Goal: Task Accomplishment & Management: Use online tool/utility

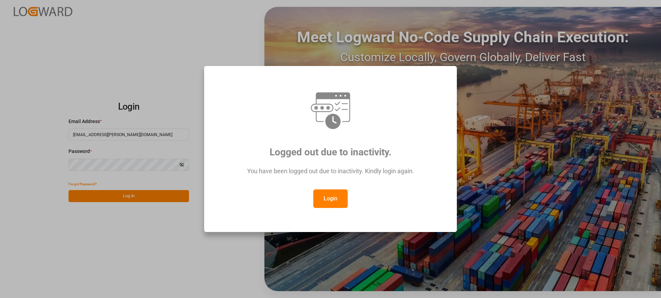
click at [331, 202] on button "Login" at bounding box center [330, 199] width 34 height 19
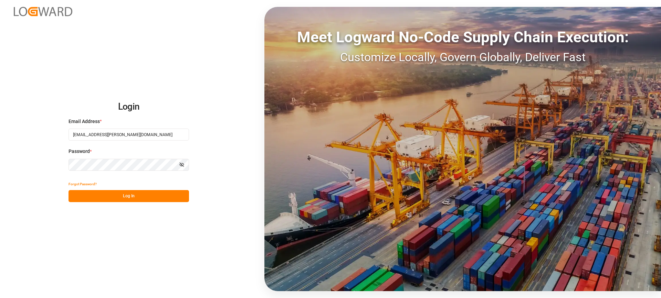
click at [152, 198] on button "Log In" at bounding box center [128, 196] width 120 height 12
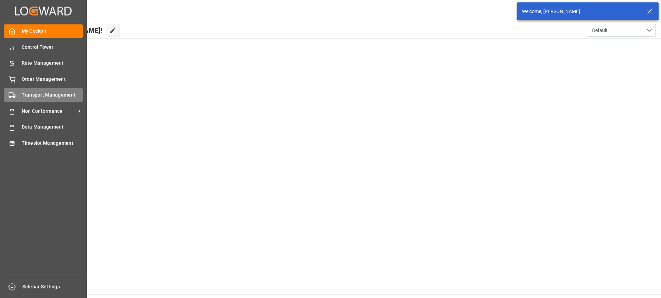
click at [35, 97] on span "Transport Management" at bounding box center [53, 95] width 62 height 7
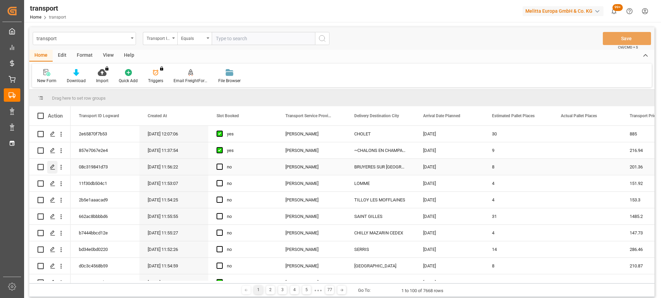
click at [50, 167] on icon "Press SPACE to select this row." at bounding box center [53, 167] width 6 height 6
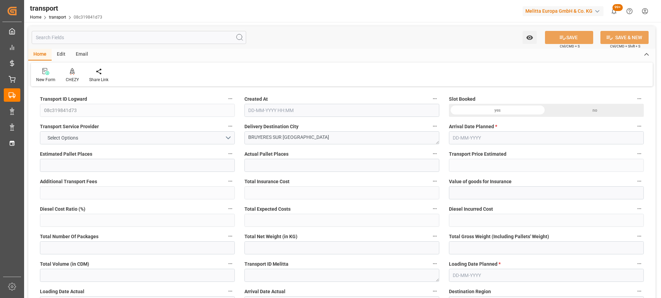
type input "8"
type input "201.36"
type input "0"
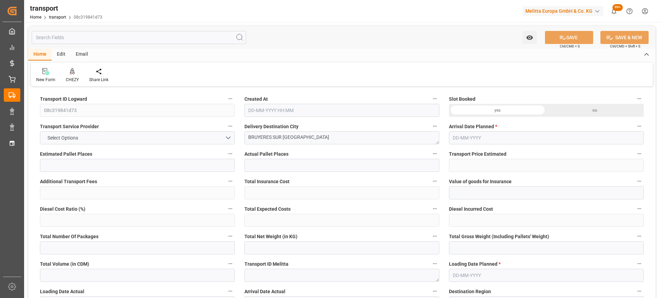
type input "194.554"
type input "-6.806"
type input "0"
type input "2142.184"
type input "3071.487"
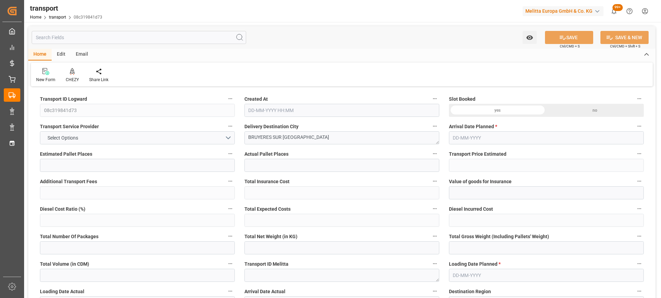
type input "8416.8"
type input "95"
type input "2"
type input "591"
type input "23"
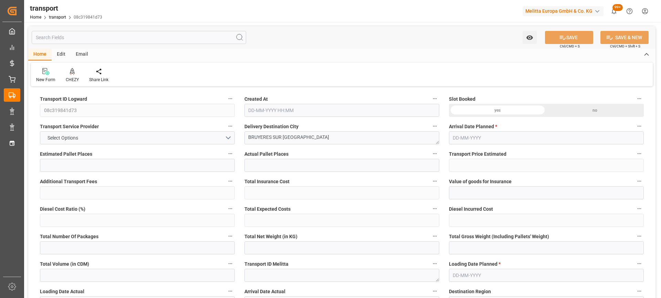
type input "101"
type input "2505.719"
type input "0"
type input "4710.8598"
type input "0"
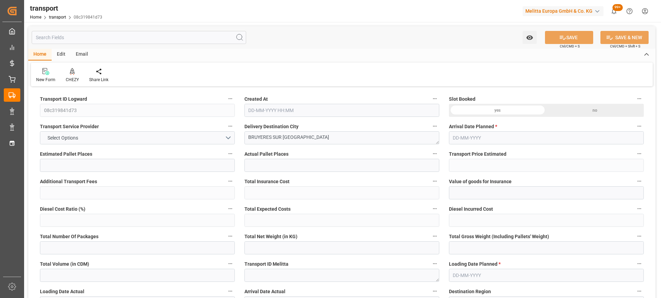
type input "0"
type input "21"
type input "35"
type input "03-10-2025 11:56"
type input "[DATE]"
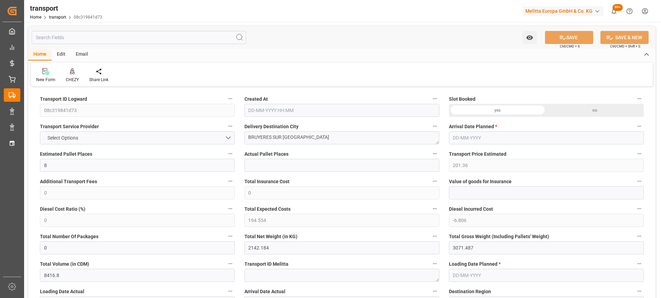
type input "[DATE]"
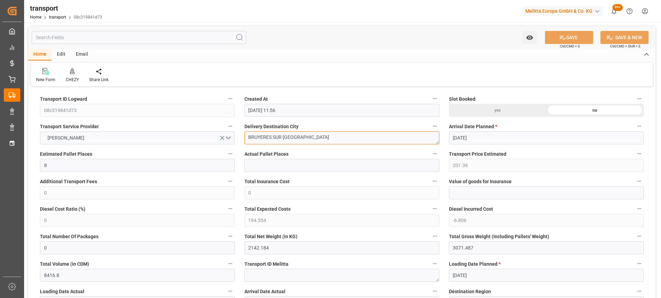
drag, startPoint x: 296, startPoint y: 136, endPoint x: 245, endPoint y: 145, distance: 51.0
click at [71, 73] on icon at bounding box center [72, 71] width 5 height 6
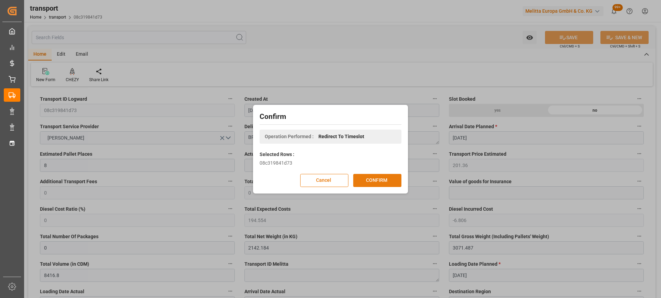
click at [390, 178] on button "CONFIRM" at bounding box center [377, 180] width 48 height 13
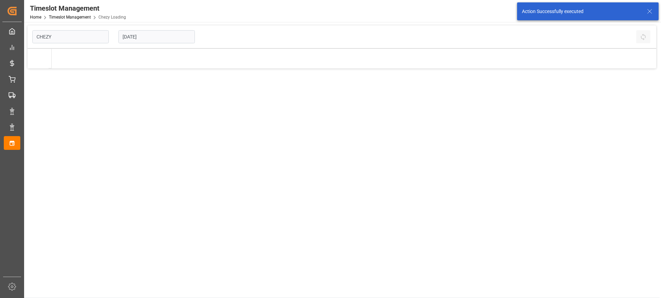
type input "Chezy Loading"
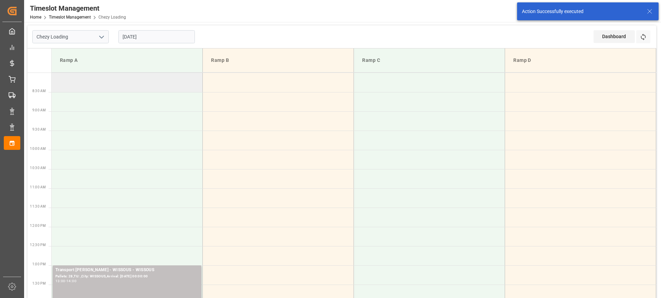
click at [140, 87] on td at bounding box center [127, 82] width 151 height 19
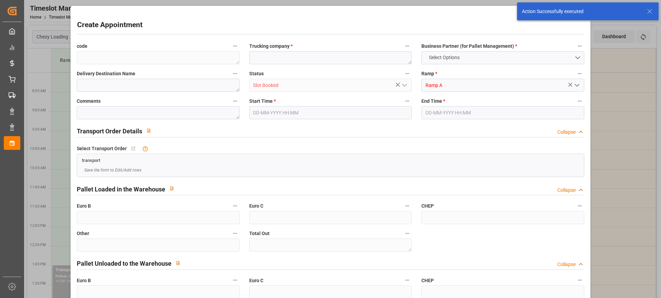
type input "0"
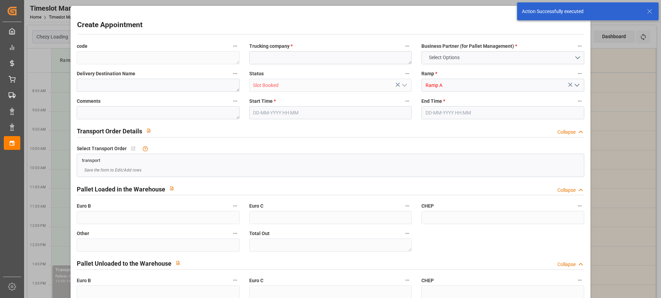
type input "0"
type input "[DATE] 08:00"
type input "09-10-2025 08:30"
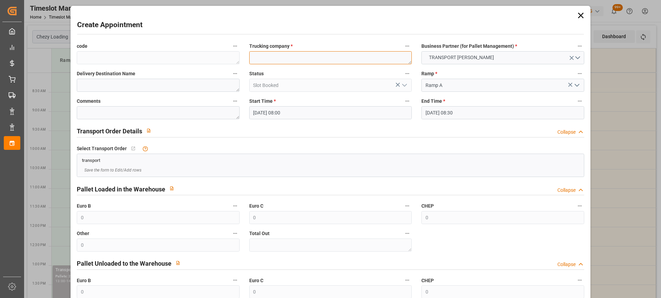
paste textarea "BRUYERES SUR [GEOGRAPHIC_DATA]"
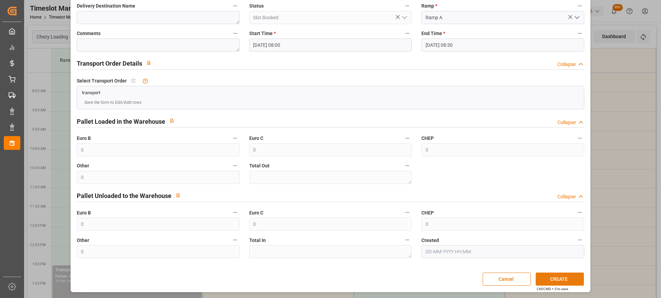
type textarea "BRUYERES SUR [GEOGRAPHIC_DATA]"
click at [553, 276] on button "CREATE" at bounding box center [559, 279] width 48 height 13
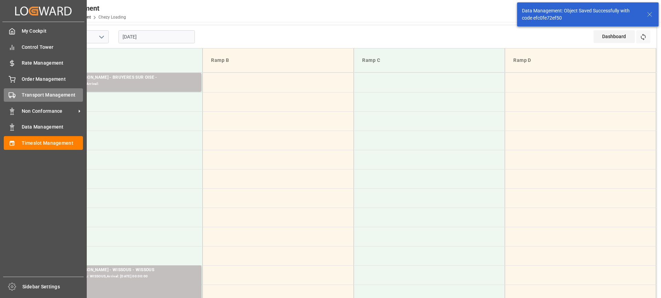
click at [37, 98] on span "Transport Management" at bounding box center [53, 95] width 62 height 7
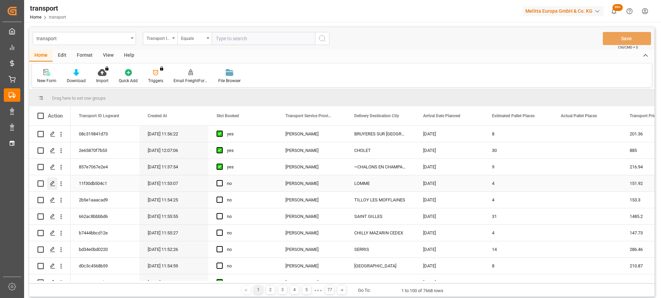
click at [56, 182] on div "Press SPACE to select this row." at bounding box center [52, 184] width 10 height 13
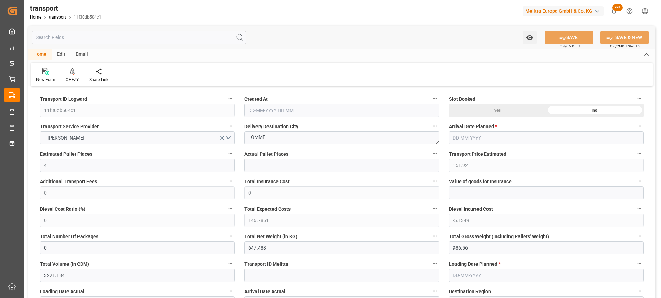
type input "03-10-2025 11:53"
type input "[DATE]"
drag, startPoint x: 276, startPoint y: 137, endPoint x: 224, endPoint y: 141, distance: 52.2
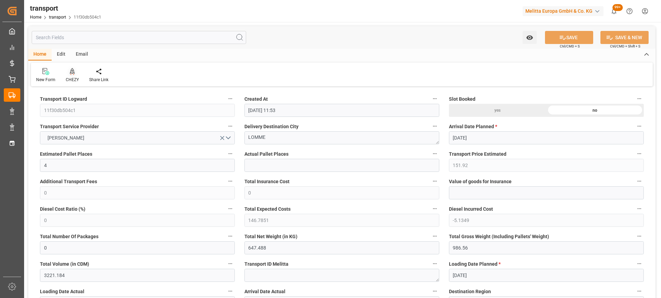
click at [73, 73] on icon at bounding box center [72, 71] width 5 height 7
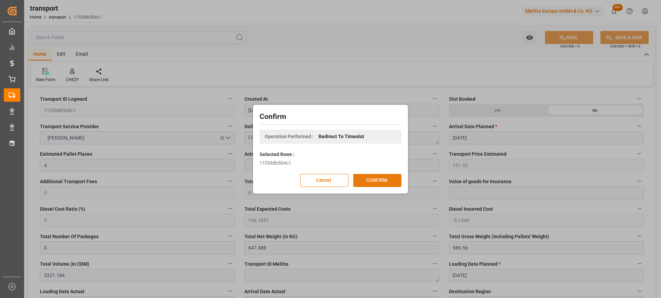
click at [376, 175] on button "CONFIRM" at bounding box center [377, 180] width 48 height 13
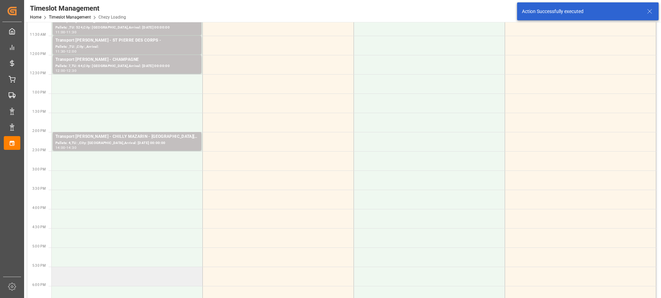
scroll to position [206, 0]
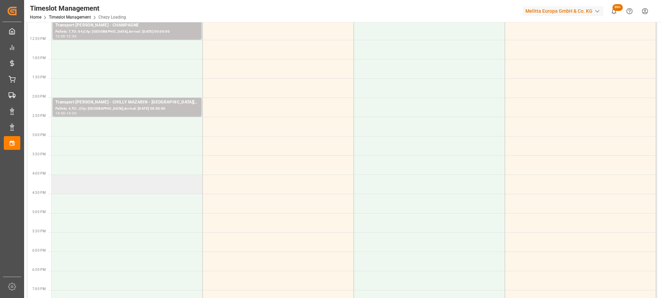
click at [144, 181] on td at bounding box center [127, 184] width 151 height 19
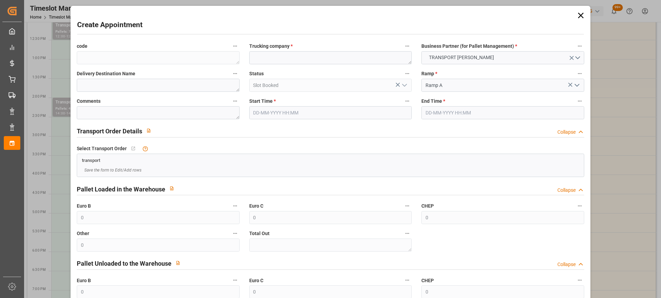
type input "08-10-2025 16:00"
type input "08-10-2025 16:30"
paste textarea "LOMME"
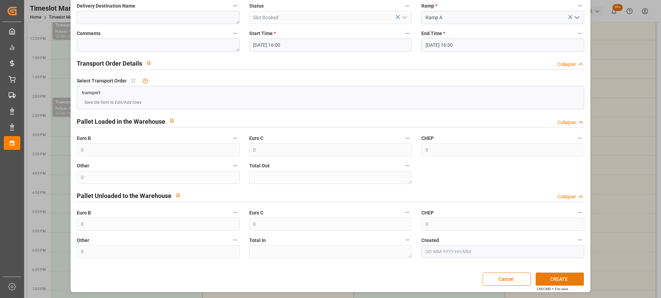
type textarea "LOMME"
click at [563, 283] on button "CREATE" at bounding box center [559, 279] width 48 height 13
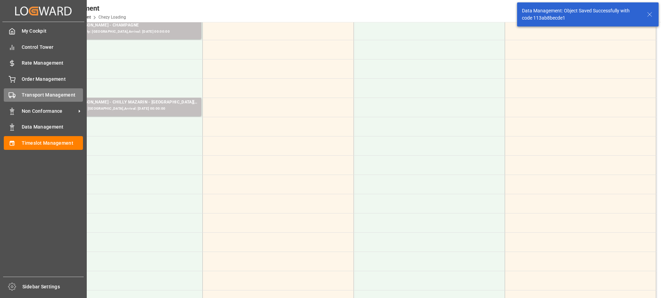
click at [17, 94] on div "Transport Management Transport Management" at bounding box center [43, 94] width 79 height 13
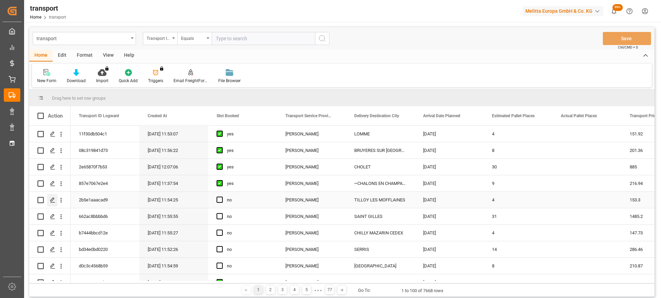
click at [54, 195] on div "Press SPACE to select this row." at bounding box center [52, 200] width 10 height 13
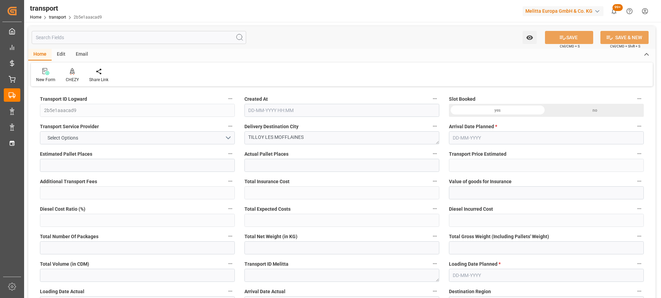
type input "4"
type input "153.3"
type input "0"
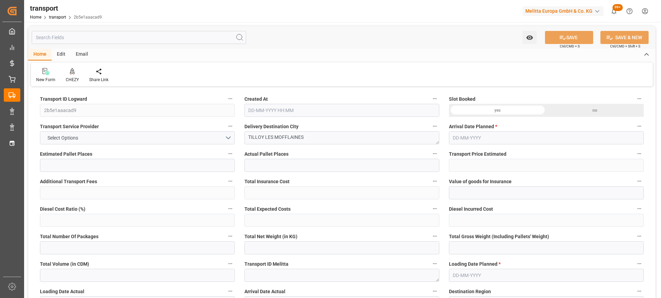
type input "148.1185"
type input "-5.1815"
type input "0"
type input "524.332"
type input "885.436"
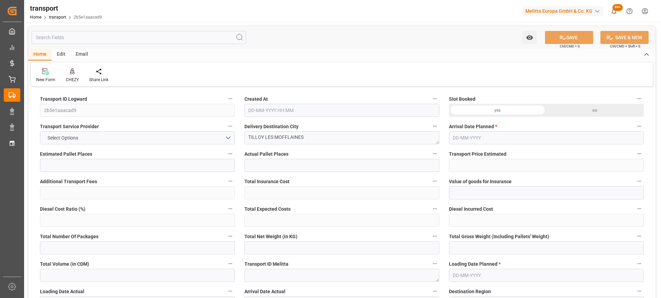
type input "3807.216"
type input "62"
type input "4"
type input "110"
type input "6"
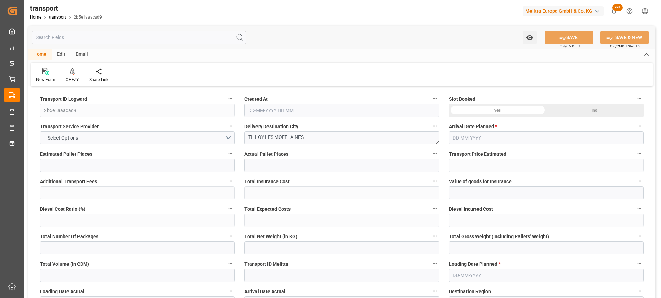
type input "101"
type input "722.244"
type input "0"
type input "4710.8598"
type input "0"
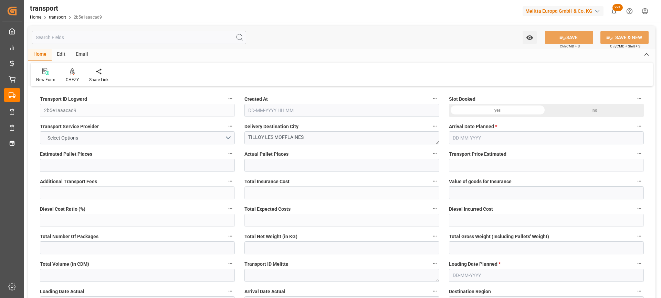
type input "0"
type input "21"
type input "35"
type input "03-10-2025 11:54"
type input "[DATE]"
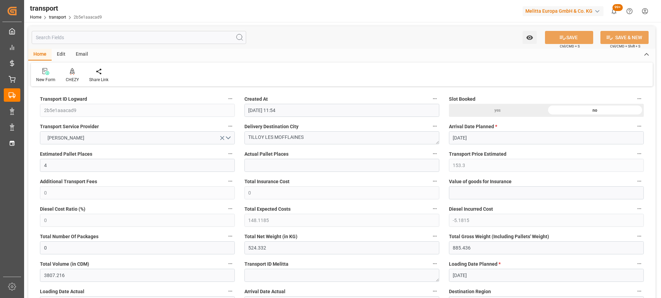
type input "[DATE]"
drag, startPoint x: 307, startPoint y: 138, endPoint x: 161, endPoint y: 151, distance: 145.8
click at [70, 71] on icon at bounding box center [72, 71] width 5 height 7
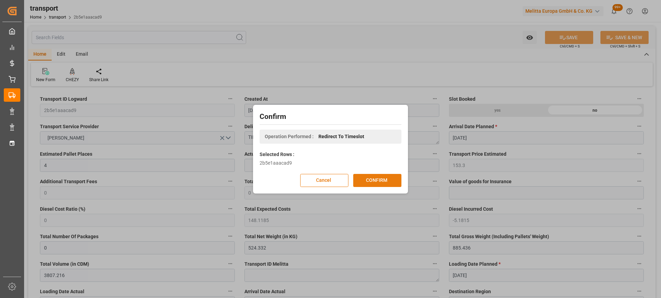
click at [379, 176] on button "CONFIRM" at bounding box center [377, 180] width 48 height 13
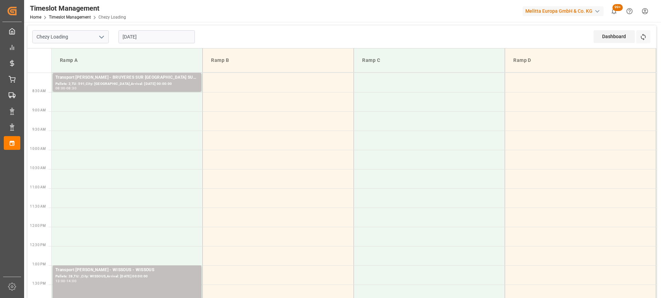
click at [161, 37] on input "[DATE]" at bounding box center [156, 36] width 76 height 13
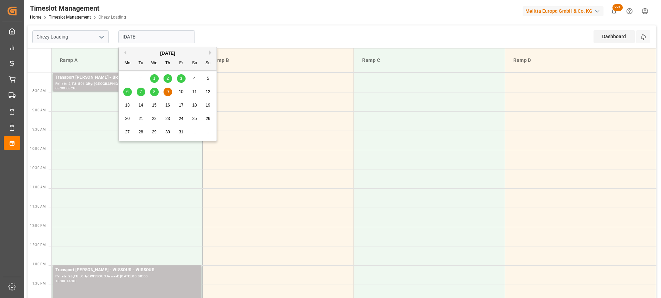
click at [151, 92] on div "8" at bounding box center [154, 92] width 9 height 8
type input "[DATE]"
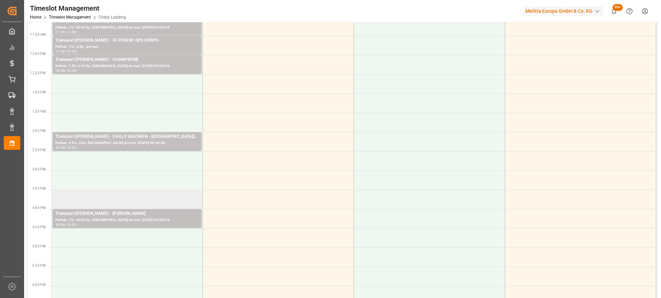
scroll to position [206, 0]
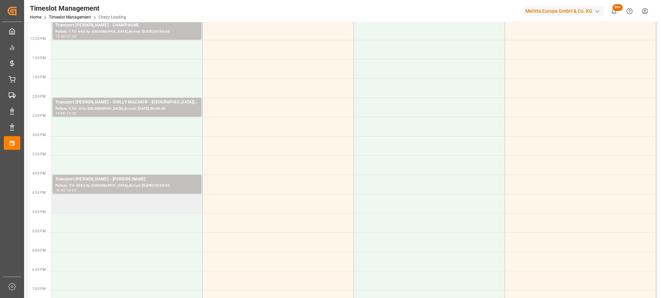
click at [145, 209] on td at bounding box center [127, 203] width 151 height 19
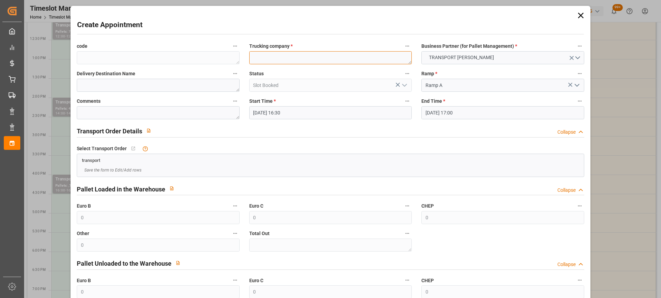
paste textarea "TILLOY LES MOFFLAINES"
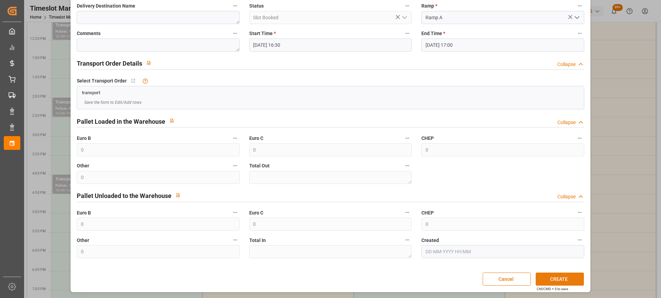
type textarea "TILLOY LES MOFFLAINES"
click at [569, 280] on button "CREATE" at bounding box center [559, 279] width 48 height 13
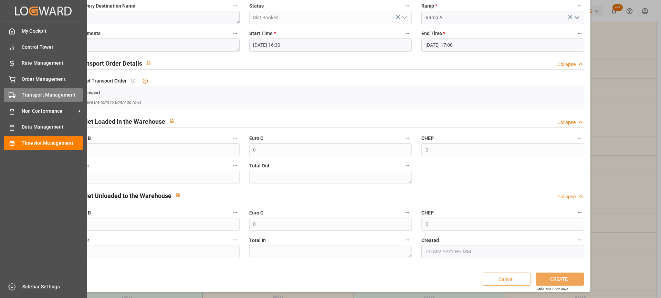
click at [20, 93] on div "Transport Management Transport Management" at bounding box center [43, 94] width 79 height 13
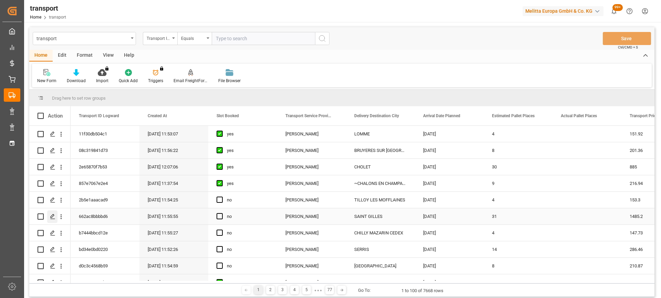
click at [53, 213] on div "Press SPACE to select this row." at bounding box center [52, 217] width 10 height 13
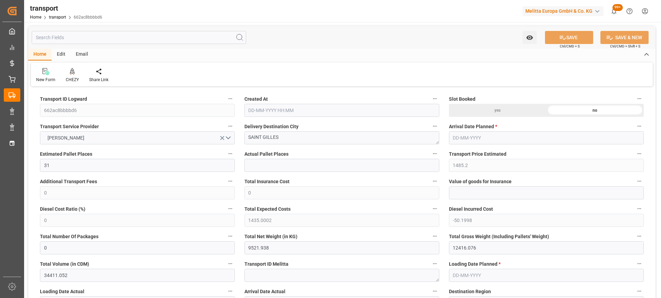
type input "03-10-2025 11:55"
type input "[DATE]"
drag, startPoint x: 293, startPoint y: 137, endPoint x: 175, endPoint y: 137, distance: 118.7
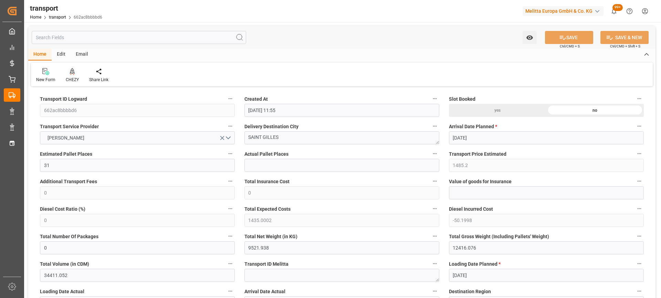
click at [76, 72] on div at bounding box center [72, 71] width 13 height 7
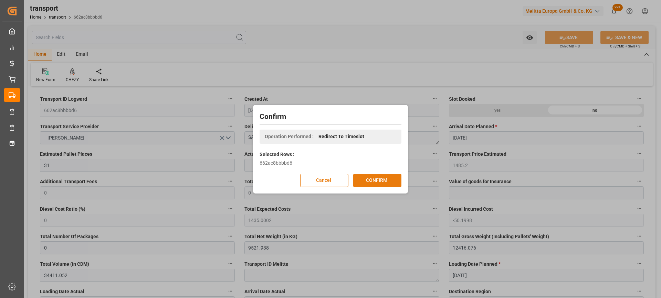
click at [386, 179] on button "CONFIRM" at bounding box center [377, 180] width 48 height 13
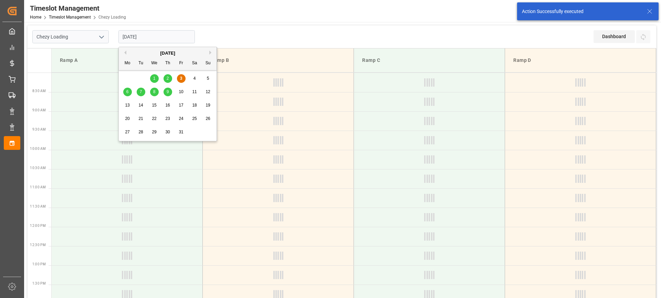
click at [167, 36] on input "[DATE]" at bounding box center [156, 36] width 76 height 13
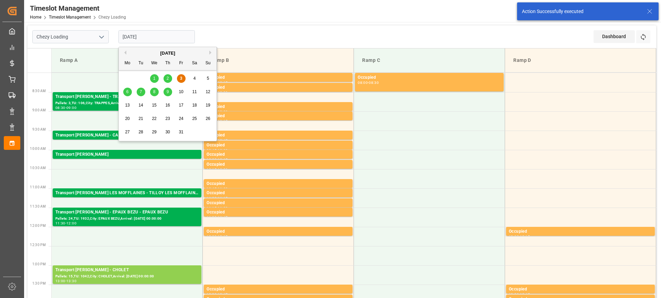
click at [156, 90] on div "8" at bounding box center [154, 92] width 9 height 8
type input "[DATE]"
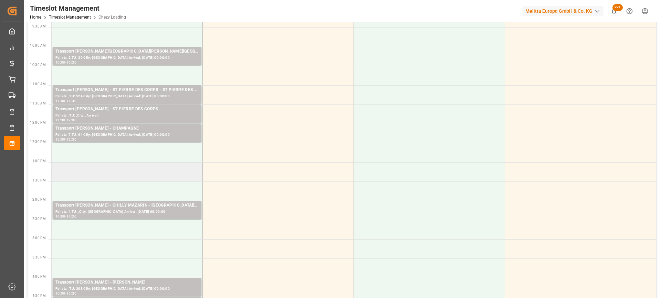
scroll to position [138, 0]
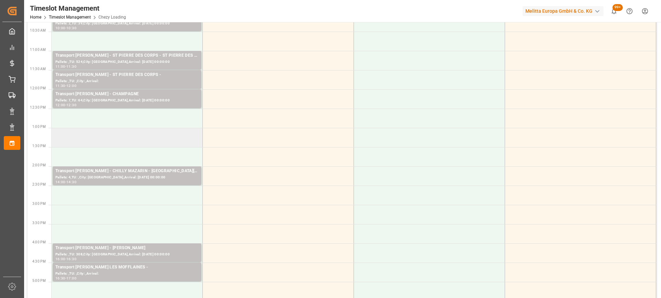
click at [147, 139] on td at bounding box center [127, 137] width 151 height 19
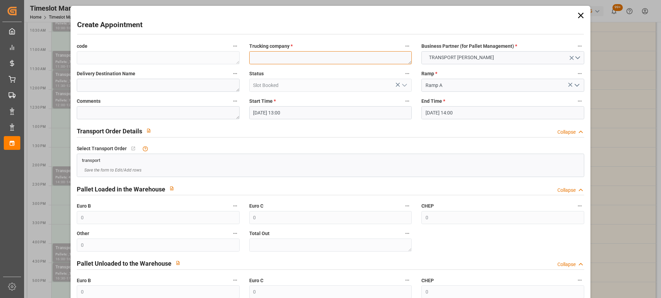
paste textarea "SAINT GILLES"
type textarea "SAINT GILLES"
click at [503, 115] on input "08-10-2025 14:00" at bounding box center [502, 112] width 162 height 13
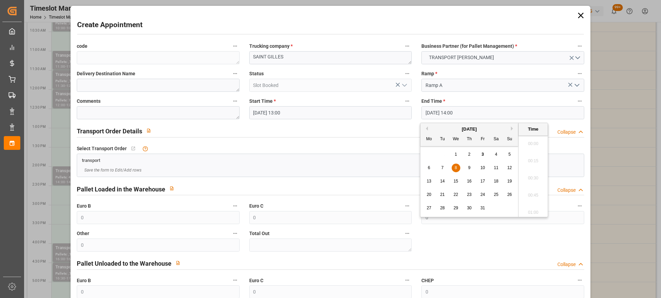
scroll to position [931, 0]
click at [457, 169] on div "8" at bounding box center [455, 168] width 9 height 8
click at [538, 143] on li "13:30" at bounding box center [532, 141] width 29 height 17
type input "08-10-2025 13:30"
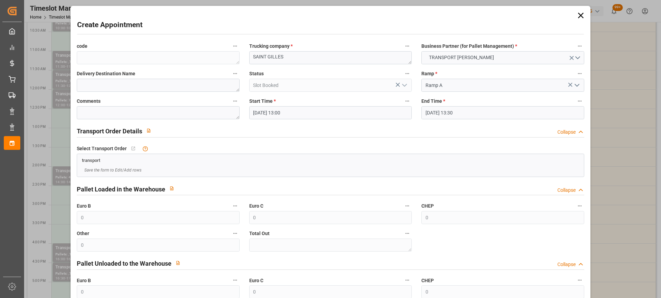
scroll to position [68, 0]
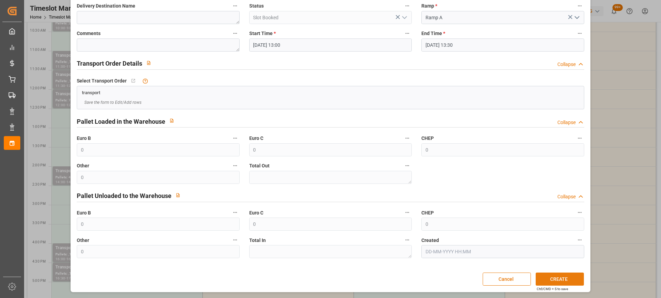
click at [557, 279] on button "CREATE" at bounding box center [559, 279] width 48 height 13
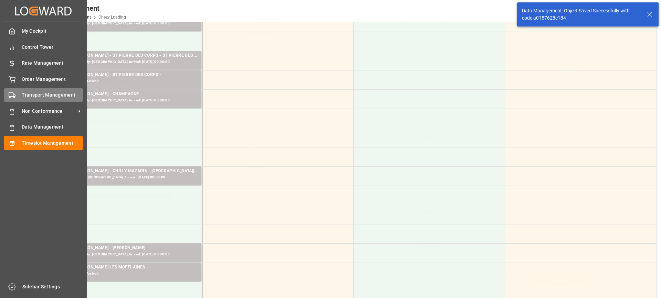
click at [14, 93] on icon at bounding box center [12, 95] width 7 height 7
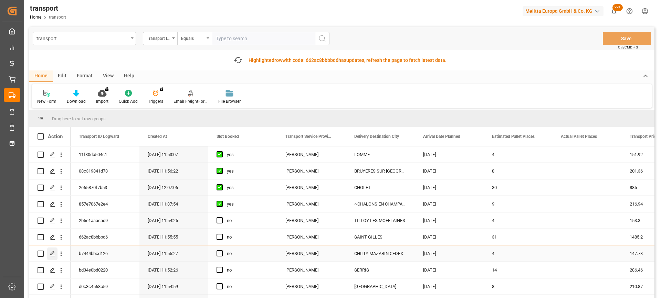
click at [53, 250] on div "Press SPACE to select this row." at bounding box center [52, 254] width 10 height 13
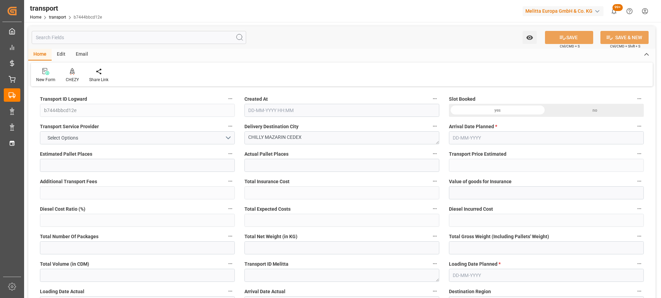
type input "4"
type input "147.73"
type input "0"
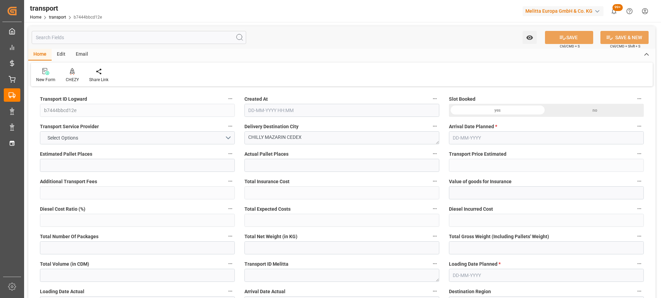
type input "142.7367"
type input "-4.9933"
type input "0"
type input "637.2"
type input "1063.4"
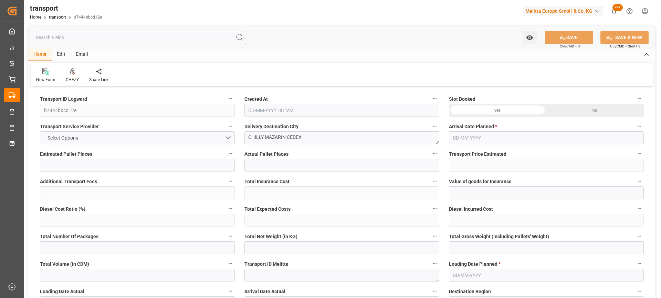
type input "4320"
type input "91"
type input "6"
type input "60"
type input "7"
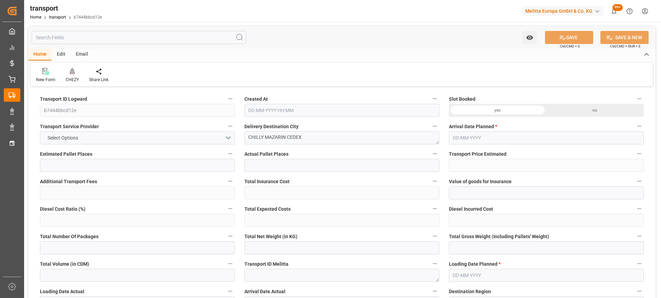
type input "101"
type input "864"
type input "0"
type input "4710.8598"
type input "0"
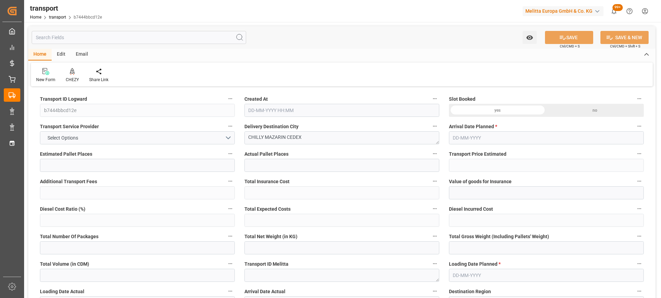
type input "0"
type input "21"
type input "35"
type input "03-10-2025 11:55"
type input "[DATE]"
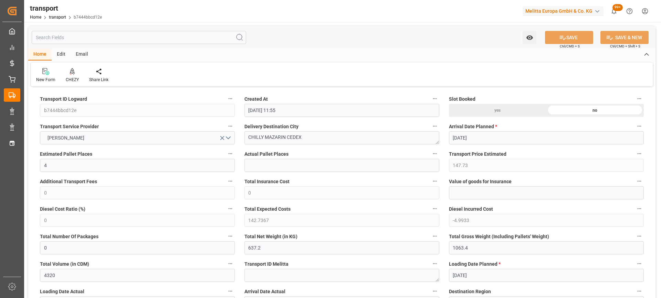
type input "[DATE]"
drag, startPoint x: 287, startPoint y: 137, endPoint x: 208, endPoint y: 143, distance: 78.7
click at [72, 75] on div "CHEZY" at bounding box center [72, 75] width 23 height 15
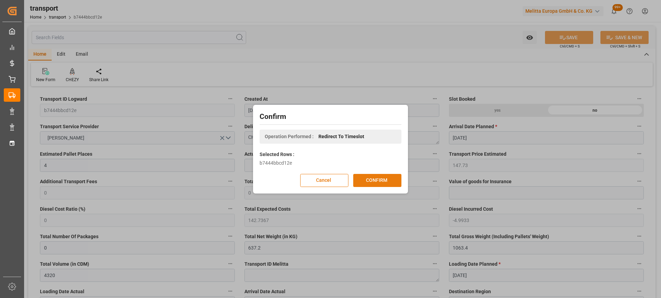
click at [375, 179] on button "CONFIRM" at bounding box center [377, 180] width 48 height 13
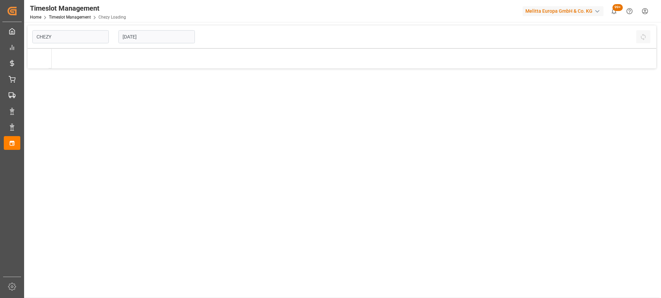
type input "Chezy Loading"
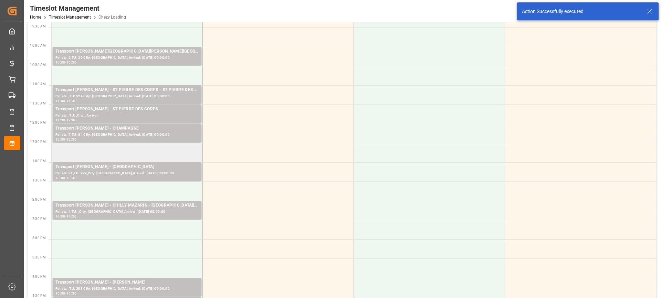
scroll to position [138, 0]
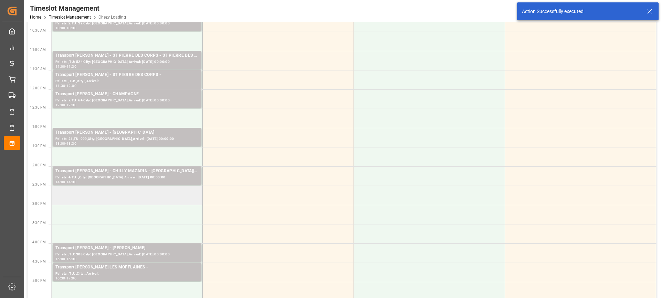
click at [134, 203] on td at bounding box center [127, 195] width 151 height 19
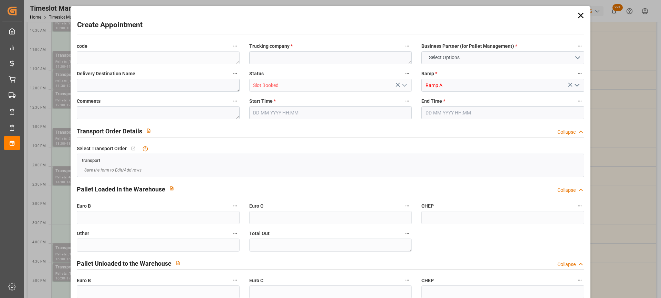
type input "0"
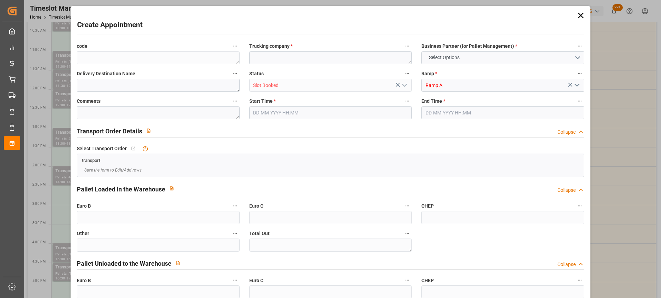
type input "0"
type input "08-10-2025 14:30"
type input "08-10-2025 15:00"
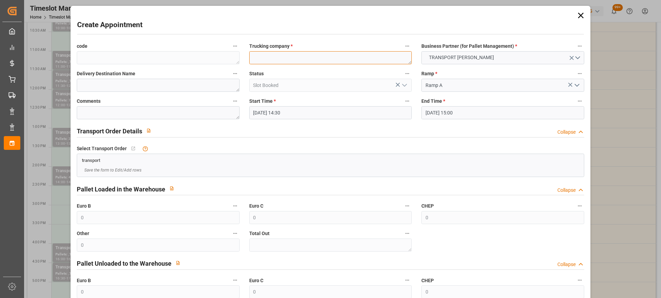
paste textarea "[PERSON_NAME]"
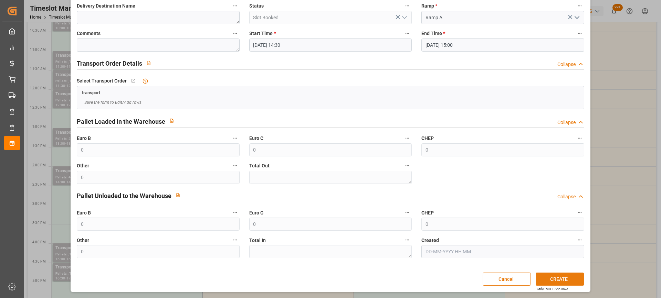
type textarea "[PERSON_NAME]"
click at [561, 278] on button "CREATE" at bounding box center [559, 279] width 48 height 13
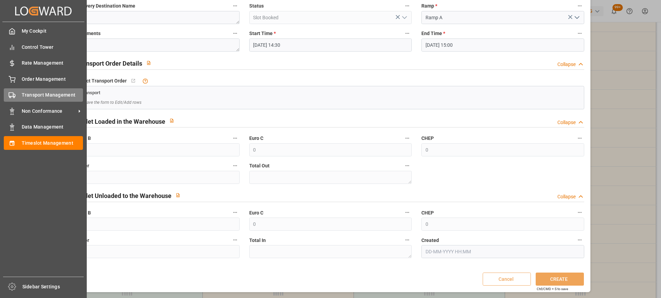
click at [17, 94] on div "Transport Management Transport Management" at bounding box center [43, 94] width 79 height 13
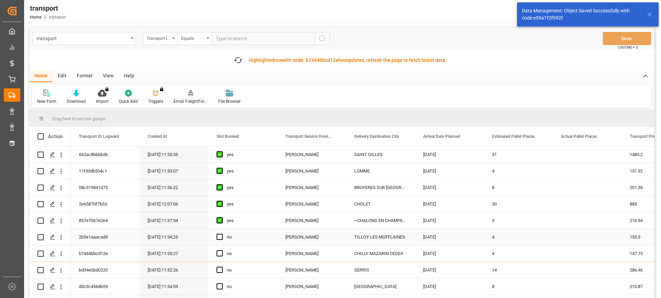
scroll to position [34, 0]
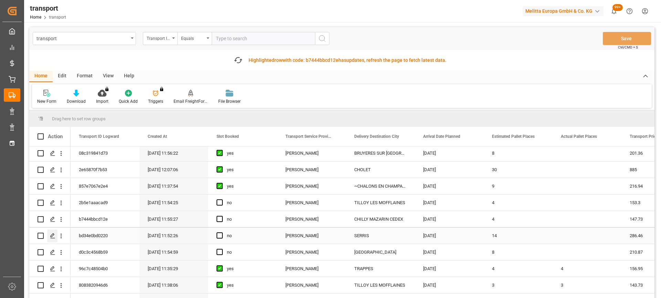
click at [53, 236] on polygon "Press SPACE to select this row." at bounding box center [52, 235] width 3 height 3
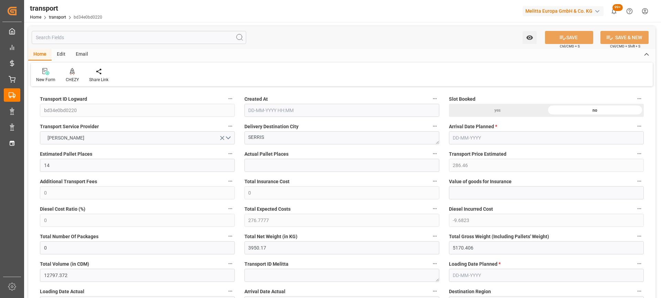
type input "14"
type input "286.46"
type input "0"
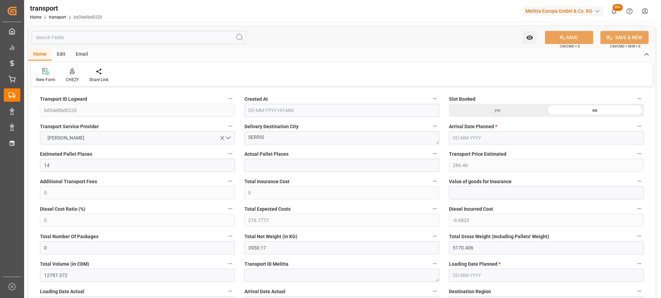
type input "276.7777"
type input "-9.6823"
type input "0"
type input "3950.17"
type input "5170.406"
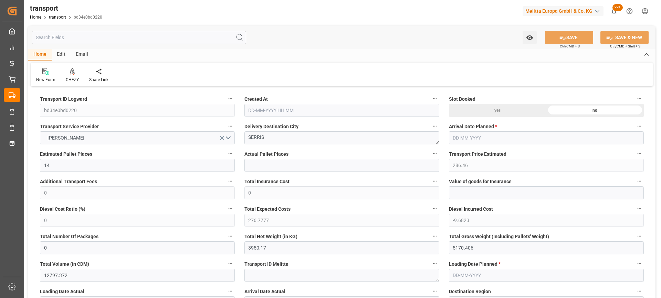
type input "12797.372"
type input "77"
type input "2"
type input "908"
type input "30"
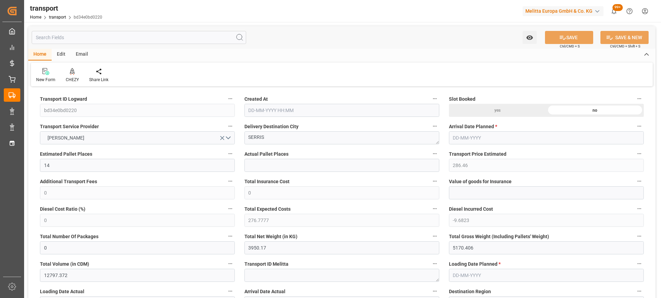
type input "101"
type input "4412.206"
type input "0"
type input "4710.8598"
type input "0"
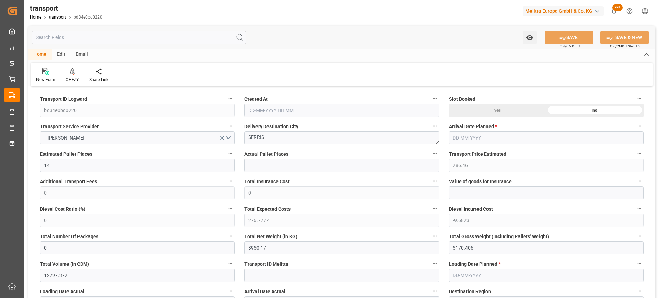
type input "0"
type input "21"
type input "35"
type input "03-10-2025 11:52"
type input "08-10-2025"
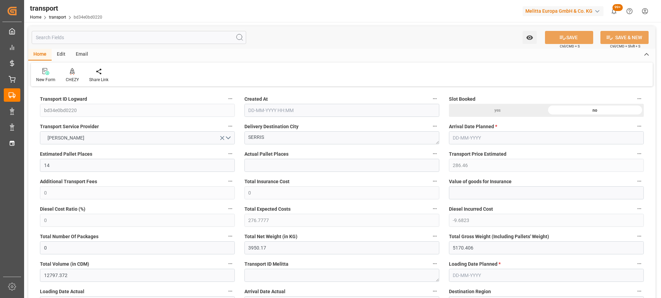
type input "07-10-2025"
drag, startPoint x: 273, startPoint y: 142, endPoint x: 292, endPoint y: 141, distance: 19.3
click at [75, 74] on div at bounding box center [72, 71] width 13 height 7
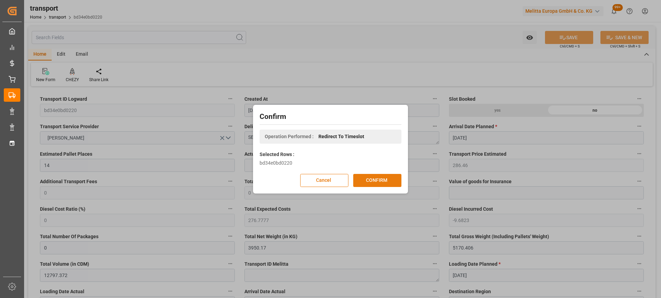
click at [381, 185] on button "CONFIRM" at bounding box center [377, 180] width 48 height 13
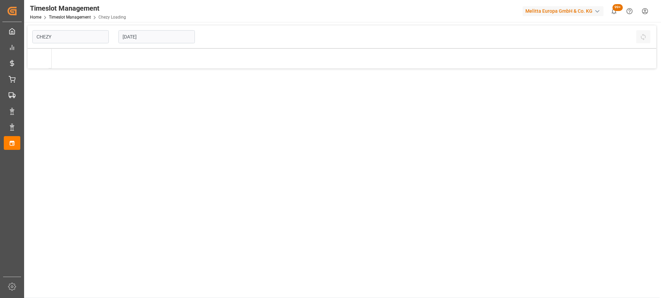
type input "Chezy Loading"
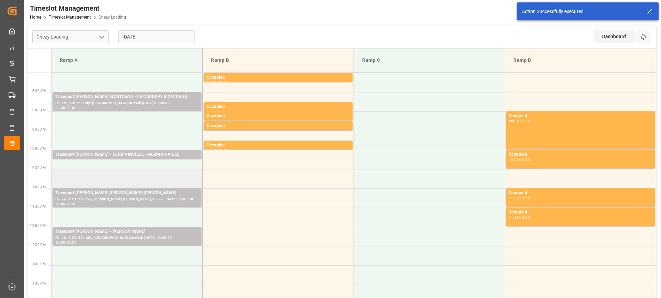
click at [127, 174] on td at bounding box center [127, 178] width 151 height 19
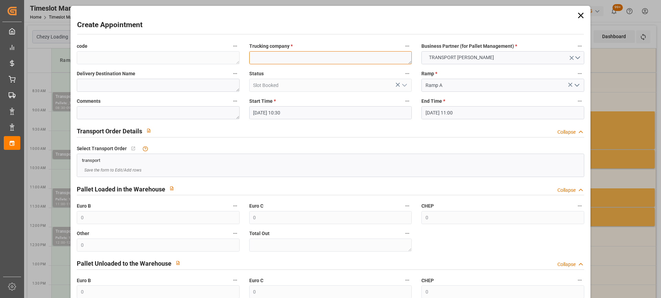
paste textarea "SERRIS"
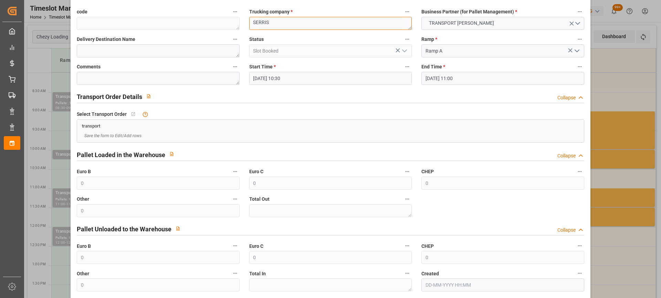
scroll to position [68, 0]
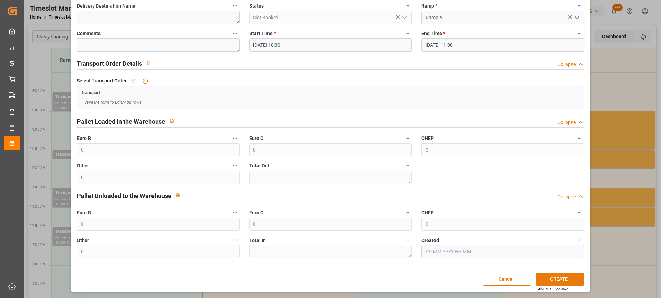
type textarea "SERRIS"
click at [560, 277] on button "CREATE" at bounding box center [559, 279] width 48 height 13
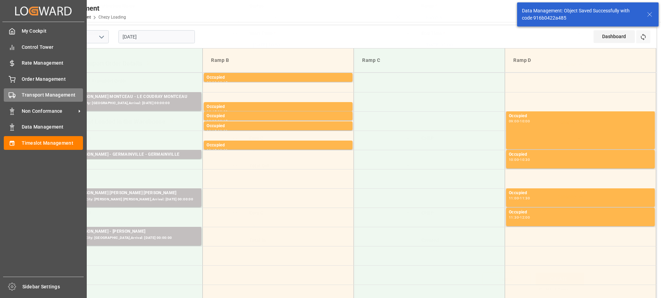
click at [14, 95] on icon at bounding box center [12, 95] width 7 height 7
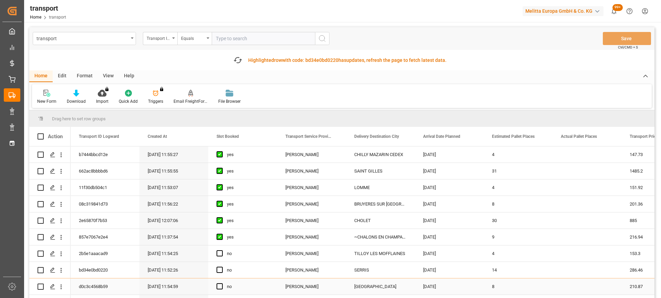
scroll to position [69, 0]
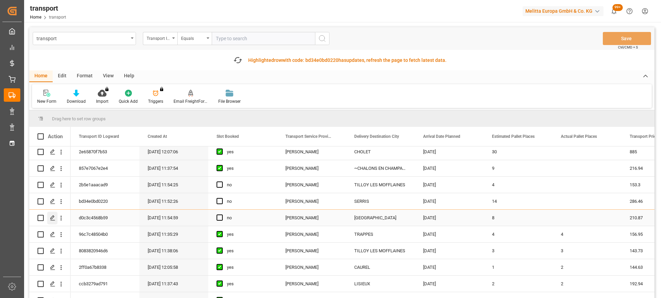
click at [53, 217] on icon "Press SPACE to select this row." at bounding box center [53, 218] width 6 height 6
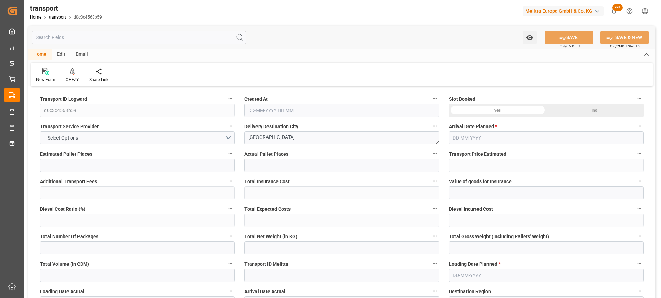
type input "8"
type input "210.87"
type input "0"
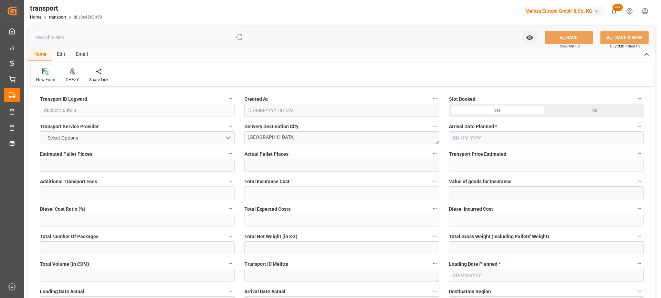
type input "203.7426"
type input "-7.1274"
type input "0"
type input "1100.765"
type input "1874.534"
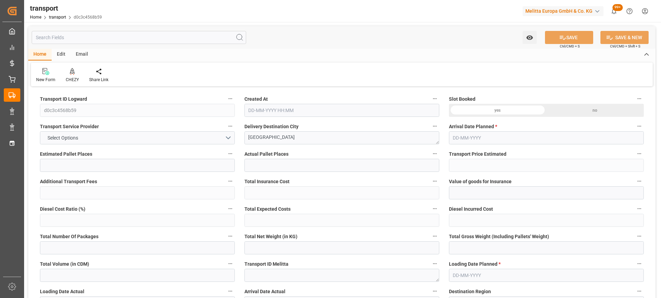
type input "8007.587"
type input "80"
type input "11"
type input "137"
type input "20"
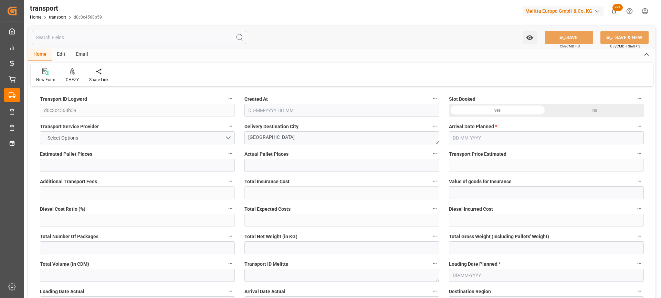
type input "101"
type input "1364.454"
type input "0"
type input "4710.8598"
type input "0"
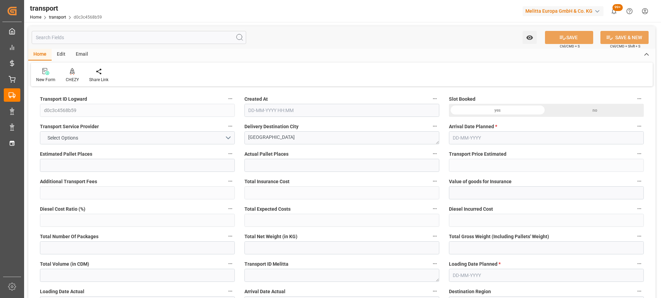
type input "0"
type input "21"
type input "35"
type input "[DATE] 11:54"
type input "[DATE]"
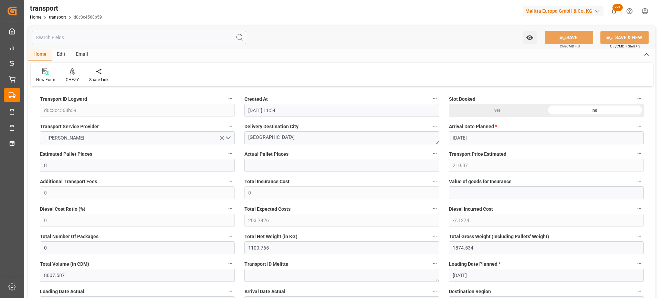
type input "[DATE]"
drag, startPoint x: 251, startPoint y: 144, endPoint x: 289, endPoint y: 144, distance: 37.8
click at [66, 73] on div at bounding box center [72, 71] width 13 height 7
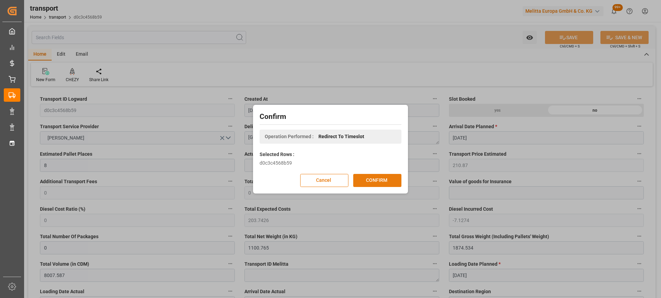
click at [375, 183] on button "CONFIRM" at bounding box center [377, 180] width 48 height 13
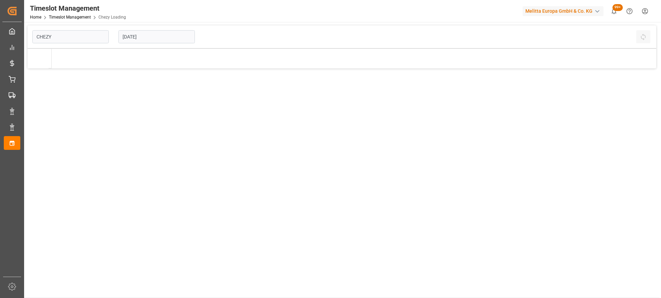
type input "Chezy Loading"
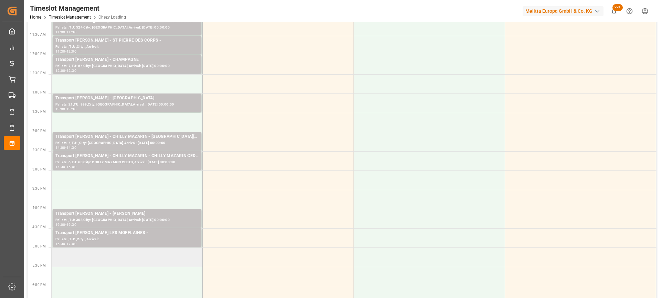
scroll to position [206, 0]
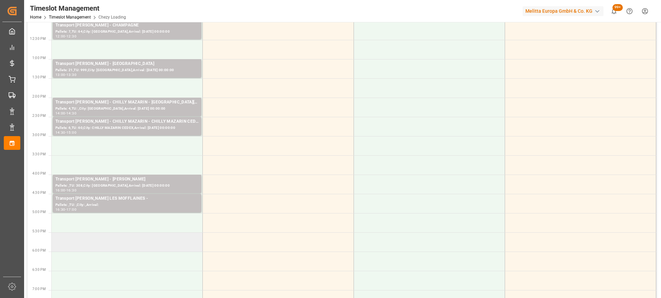
click at [148, 248] on td at bounding box center [127, 242] width 151 height 19
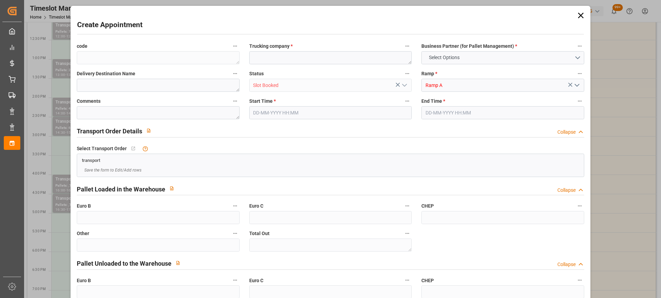
type input "0"
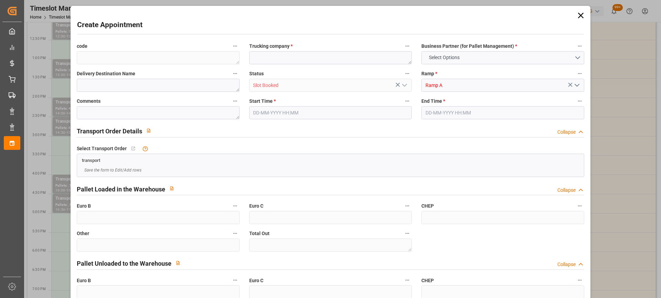
type input "0"
type input "[DATE] 17:30"
type input "[DATE] 18:00"
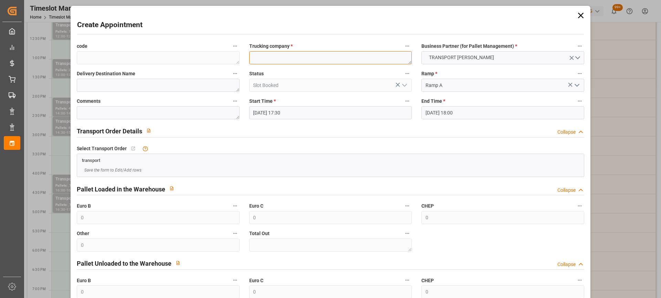
paste textarea "[GEOGRAPHIC_DATA]"
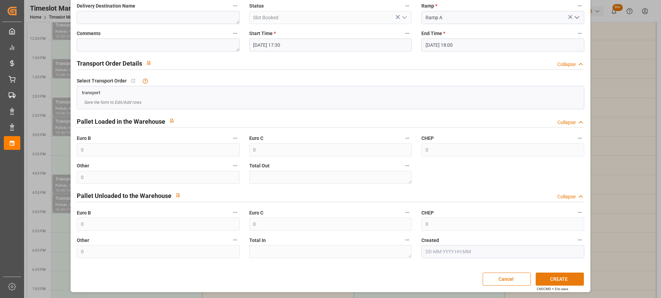
type textarea "[GEOGRAPHIC_DATA]"
click at [566, 276] on button "CREATE" at bounding box center [559, 279] width 48 height 13
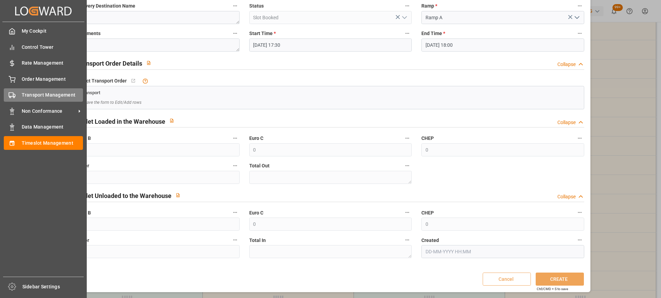
click at [18, 96] on div "Transport Management Transport Management" at bounding box center [43, 94] width 79 height 13
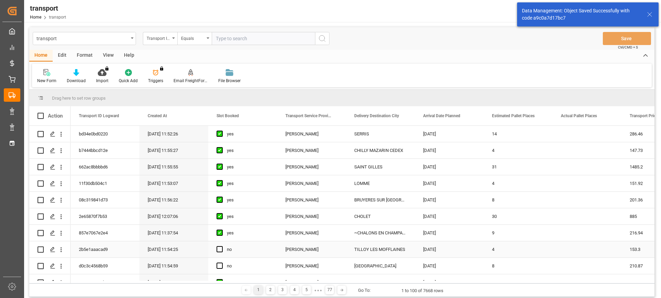
scroll to position [69, 0]
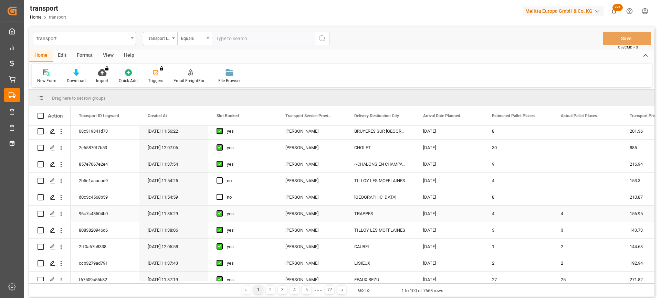
click at [154, 222] on div "[DATE] 11:35:29" at bounding box center [173, 214] width 69 height 16
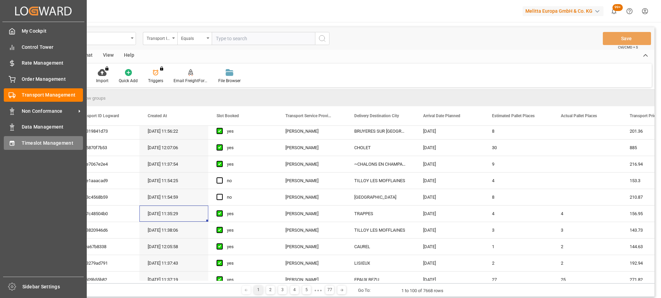
click at [20, 140] on div "Timeslot Management Timeslot Management" at bounding box center [43, 142] width 79 height 13
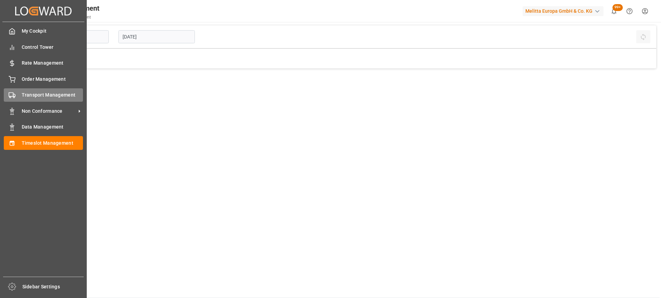
click at [23, 97] on span "Transport Management" at bounding box center [53, 95] width 62 height 7
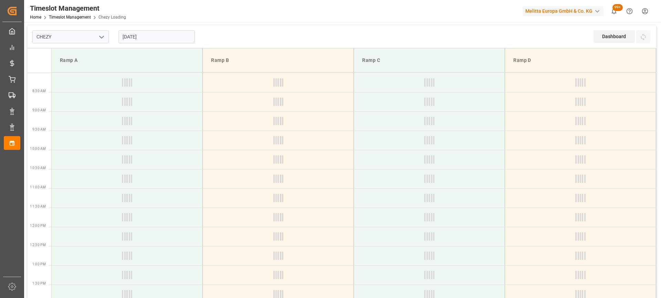
type input "Chezy Loading"
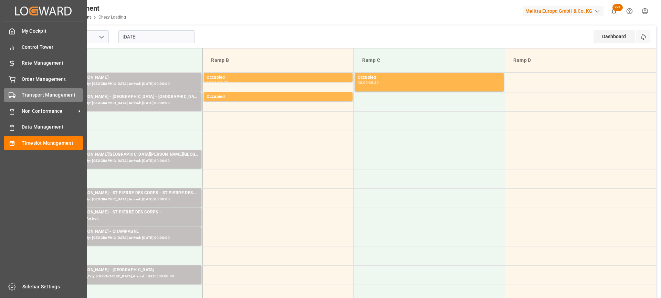
click at [19, 93] on div "Transport Management Transport Management" at bounding box center [43, 94] width 79 height 13
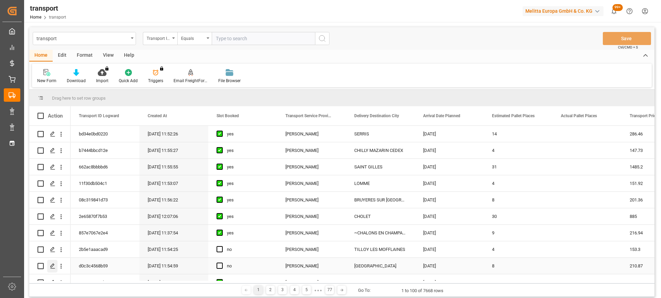
click at [50, 265] on icon "Press SPACE to select this row." at bounding box center [53, 267] width 6 height 6
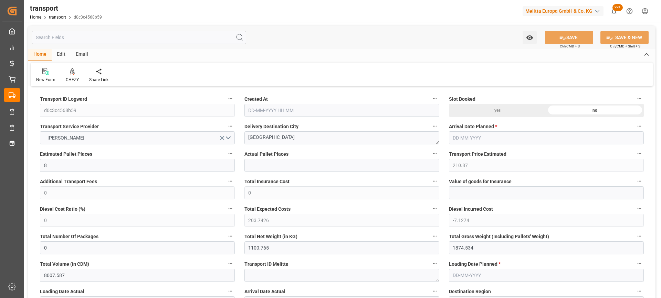
type input "[DATE] 11:54"
type input "[DATE]"
drag, startPoint x: 278, startPoint y: 139, endPoint x: 187, endPoint y: 139, distance: 91.2
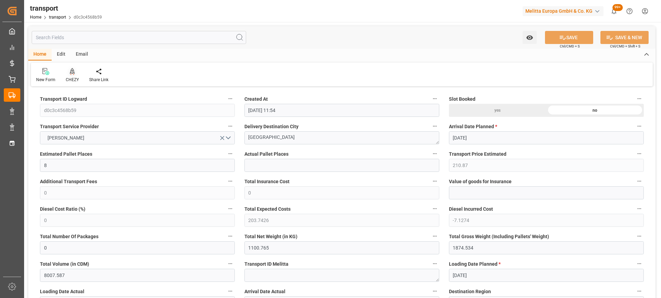
click at [73, 70] on icon at bounding box center [72, 71] width 5 height 7
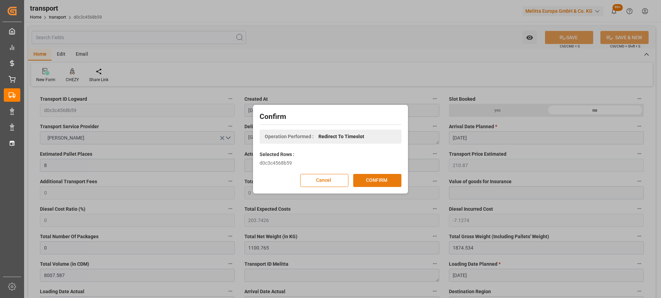
click at [391, 182] on button "CONFIRM" at bounding box center [377, 180] width 48 height 13
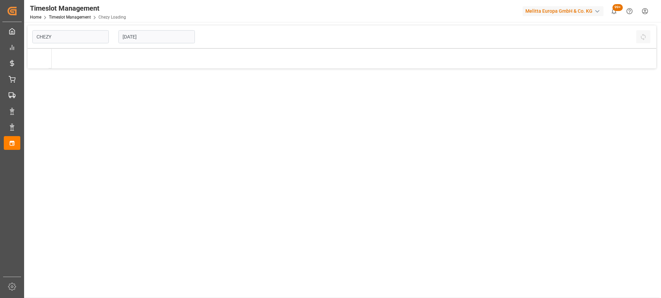
type input "Chezy Loading"
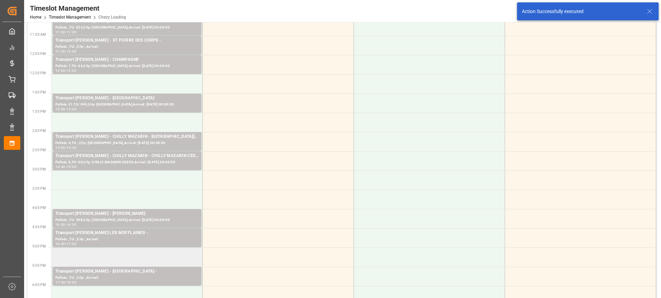
scroll to position [241, 0]
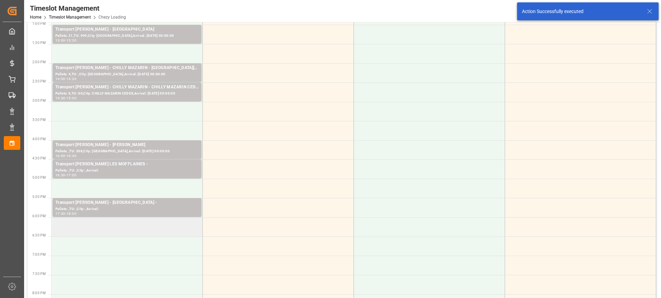
click at [145, 233] on td at bounding box center [127, 226] width 151 height 19
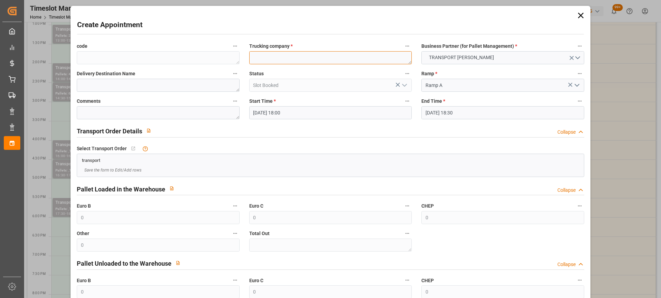
paste textarea "[GEOGRAPHIC_DATA]"
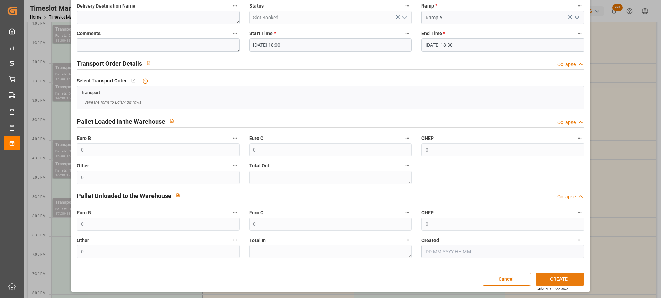
type textarea "[GEOGRAPHIC_DATA]"
click at [562, 277] on button "CREATE" at bounding box center [559, 279] width 48 height 13
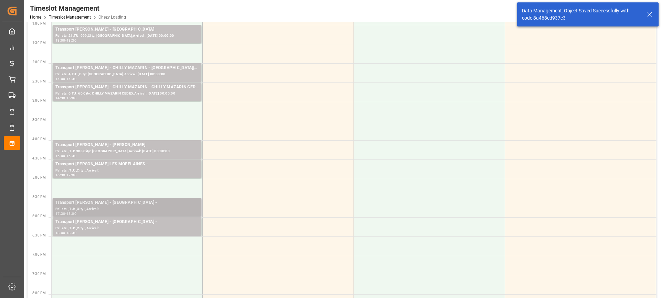
click at [144, 201] on div "Transport [PERSON_NAME] - [GEOGRAPHIC_DATA] -" at bounding box center [126, 203] width 143 height 7
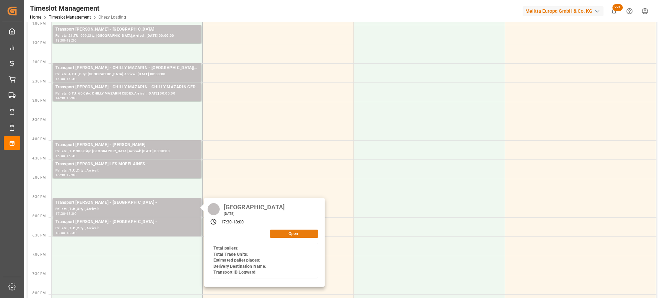
click at [284, 233] on button "Open" at bounding box center [294, 234] width 48 height 8
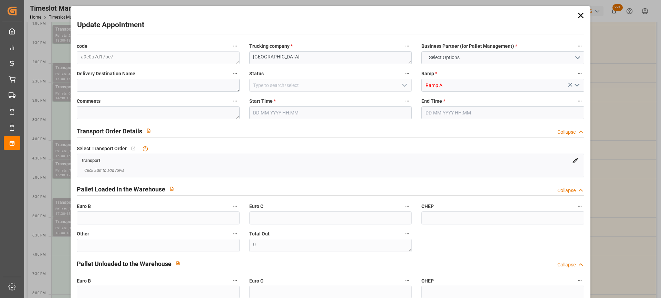
type input "[DATE] 17:30"
type input "[DATE] 18:00"
type input "[DATE] 12:36"
click at [319, 111] on input "[DATE] 17:30" at bounding box center [330, 112] width 162 height 13
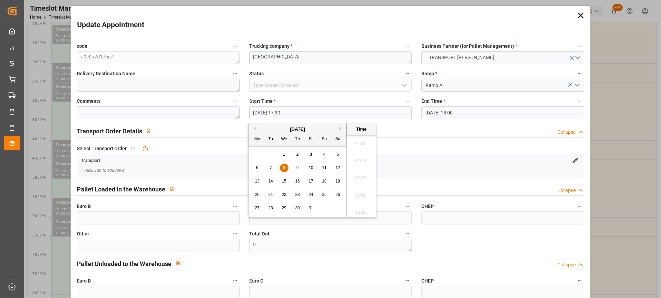
scroll to position [1172, 0]
click at [285, 165] on div "8" at bounding box center [284, 168] width 9 height 8
click at [376, 146] on ul "00:00 00:15 00:30 00:45 01:00 01:15 01:30 01:45 02:00 02:15 02:30 02:45 03:00 0…" at bounding box center [360, 177] width 29 height 82
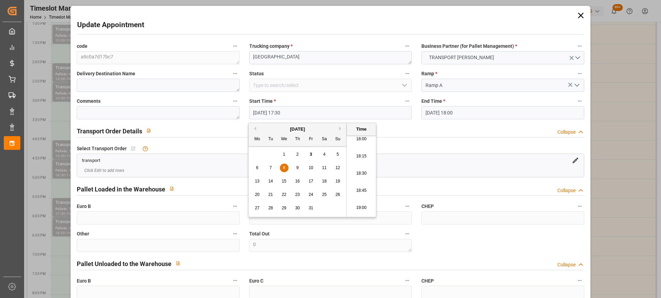
drag, startPoint x: 360, startPoint y: 167, endPoint x: 420, endPoint y: 140, distance: 66.7
click at [360, 168] on li "18:30" at bounding box center [360, 173] width 29 height 17
type input "[DATE] 18:30"
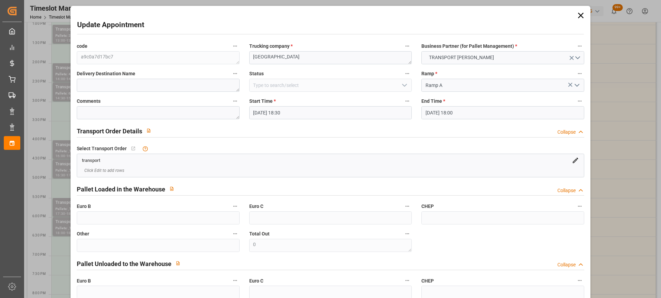
click at [484, 111] on input "[DATE] 18:00" at bounding box center [502, 112] width 162 height 13
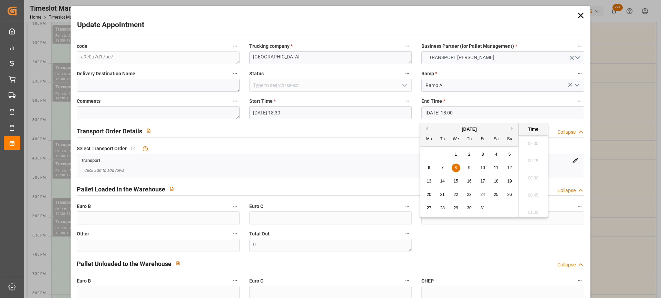
scroll to position [1206, 0]
click at [454, 168] on span "8" at bounding box center [455, 167] width 2 height 5
click at [539, 173] on li "19:00" at bounding box center [532, 173] width 29 height 17
type input "[DATE] 19:00"
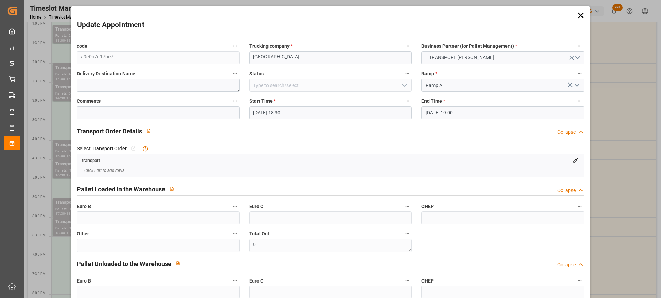
scroll to position [68, 0]
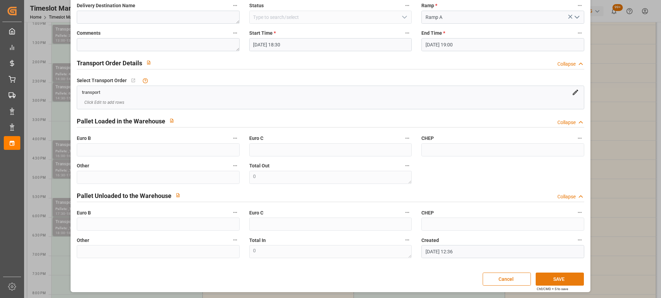
click at [565, 278] on button "SAVE" at bounding box center [559, 279] width 48 height 13
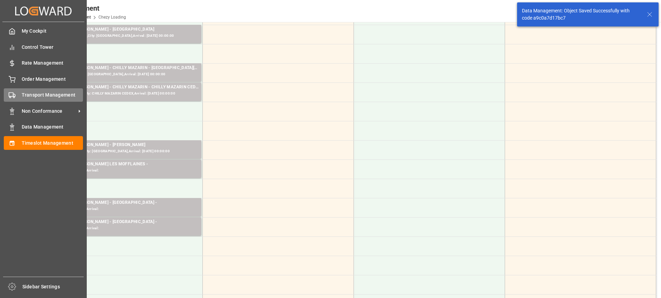
click at [15, 97] on polygon at bounding box center [14, 95] width 2 height 2
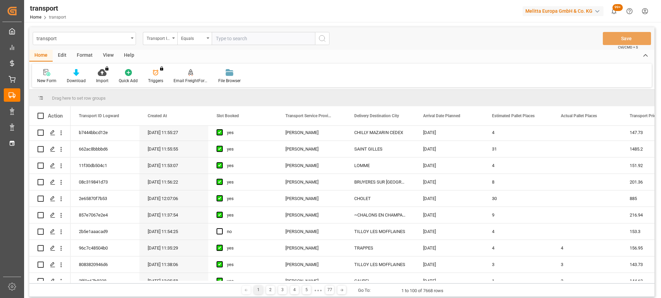
scroll to position [69, 0]
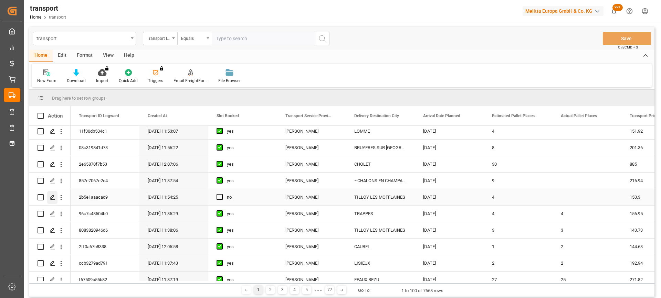
click at [51, 194] on div "Press SPACE to select this row." at bounding box center [52, 197] width 10 height 13
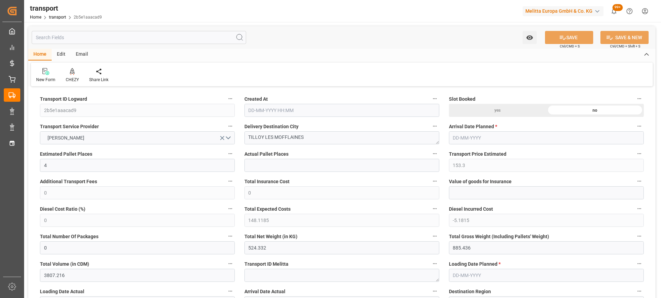
type input "4"
type input "153.3"
type input "0"
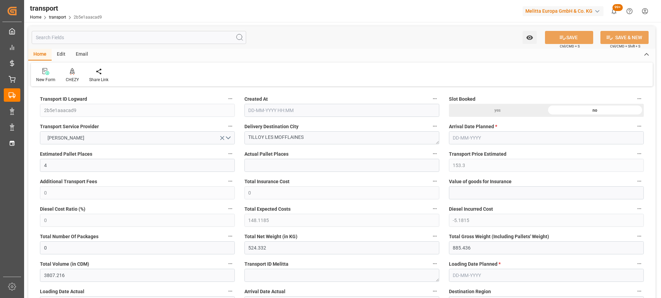
type input "148.1185"
type input "-5.1815"
type input "0"
type input "524.332"
type input "885.436"
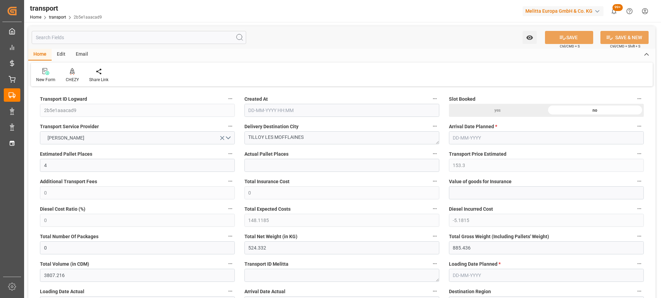
type input "3807.216"
type input "62"
type input "4"
type input "110"
type input "6"
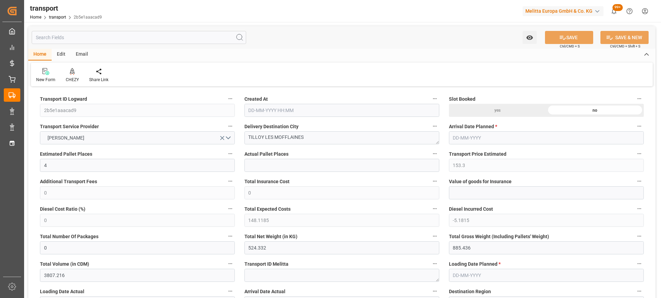
type input "101"
type input "722.244"
type input "0"
type input "4710.8598"
type input "0"
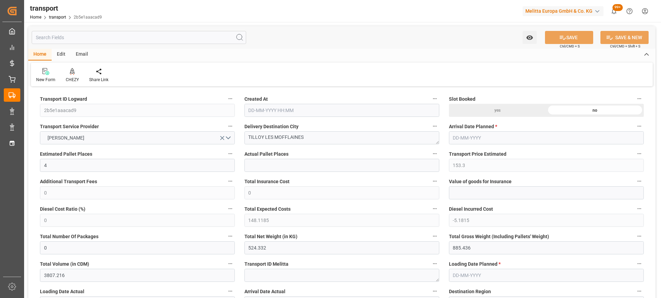
type input "0"
type input "21"
type input "35"
type input "03-10-2025 11:54"
type input "[DATE]"
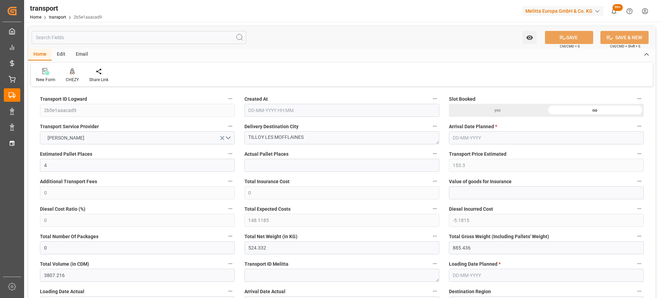
type input "[DATE]"
drag, startPoint x: 307, startPoint y: 139, endPoint x: 214, endPoint y: 139, distance: 92.9
click at [72, 72] on icon at bounding box center [72, 71] width 5 height 7
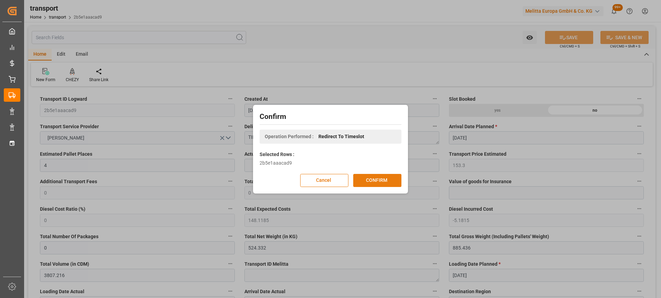
click at [371, 179] on button "CONFIRM" at bounding box center [377, 180] width 48 height 13
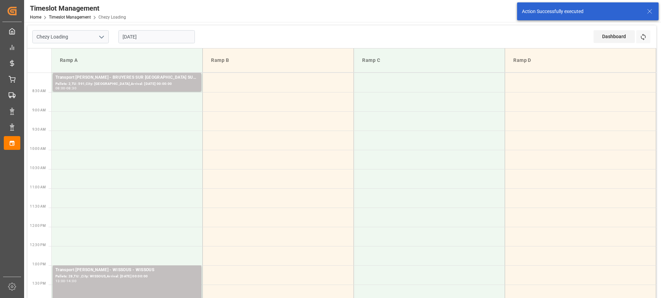
click at [160, 37] on input "[DATE]" at bounding box center [156, 36] width 76 height 13
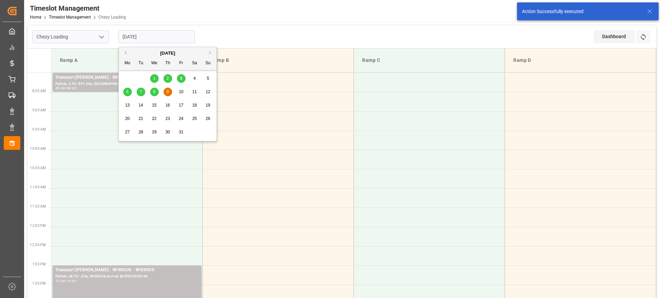
click at [155, 91] on span "8" at bounding box center [154, 91] width 2 height 5
type input "[DATE]"
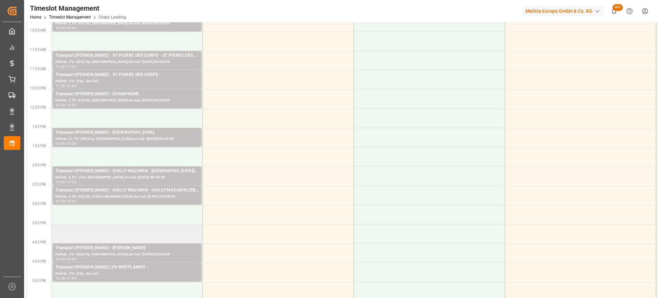
scroll to position [206, 0]
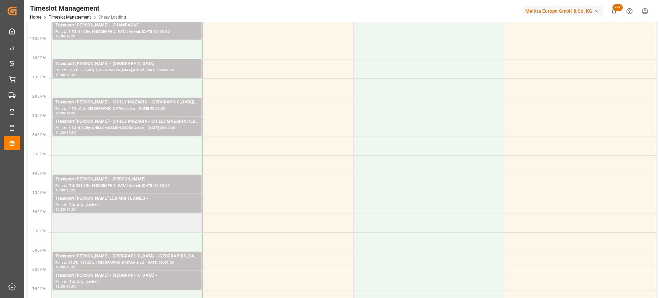
click at [149, 224] on td at bounding box center [127, 222] width 151 height 19
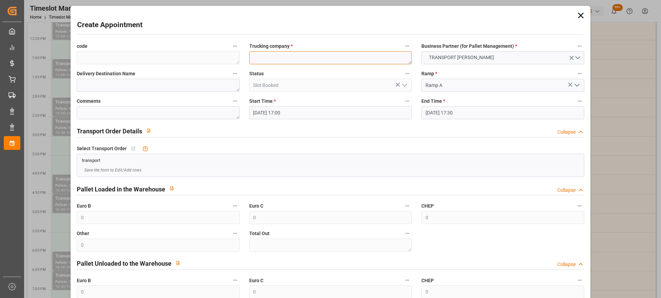
paste textarea "TILLOY LES MOFFLAINES"
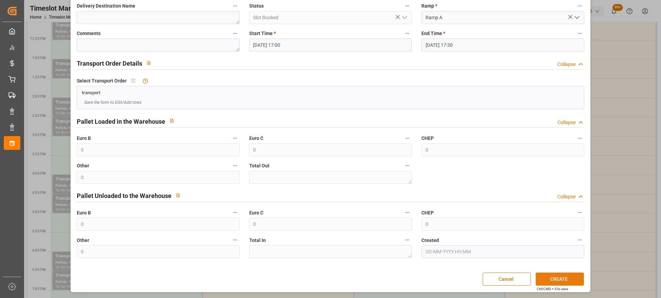
type textarea "TILLOY LES MOFFLAINES"
click at [567, 281] on button "CREATE" at bounding box center [559, 279] width 48 height 13
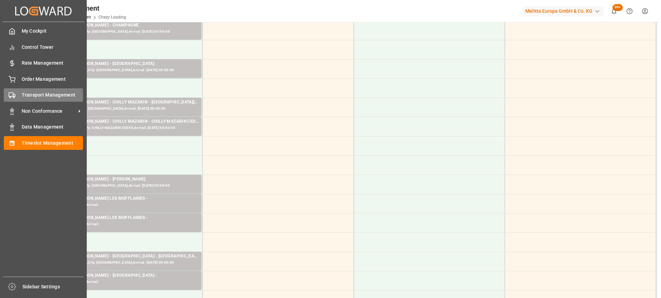
click at [25, 97] on span "Transport Management" at bounding box center [53, 95] width 62 height 7
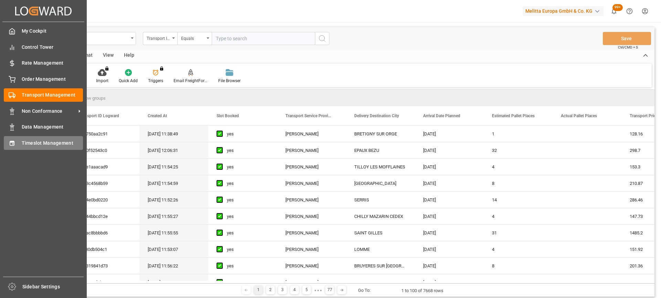
click at [12, 143] on icon at bounding box center [12, 143] width 7 height 7
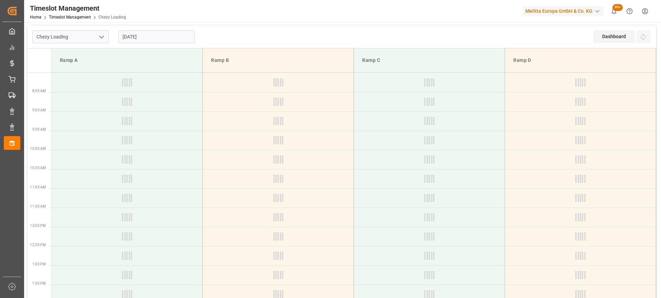
type input "Chezy Loading"
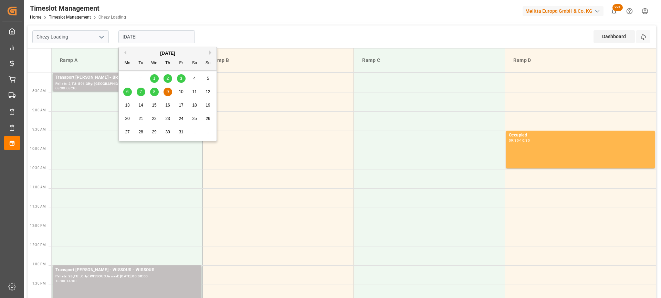
click at [175, 38] on input "09-10-2025" at bounding box center [156, 36] width 76 height 13
click at [127, 90] on span "6" at bounding box center [127, 91] width 2 height 5
type input "[DATE]"
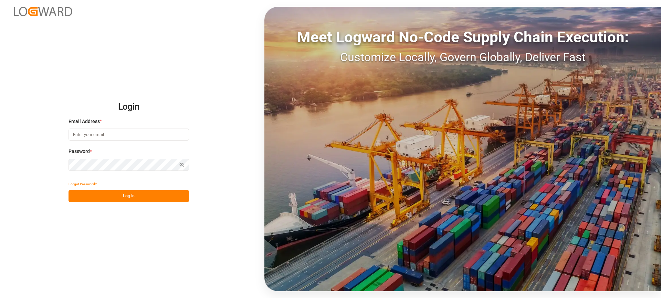
type input "[EMAIL_ADDRESS][PERSON_NAME][DOMAIN_NAME]"
click at [146, 196] on button "Log In" at bounding box center [128, 196] width 120 height 12
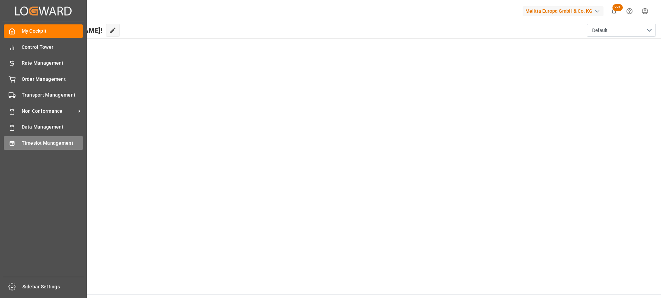
click at [23, 143] on span "Timeslot Management" at bounding box center [53, 143] width 62 height 7
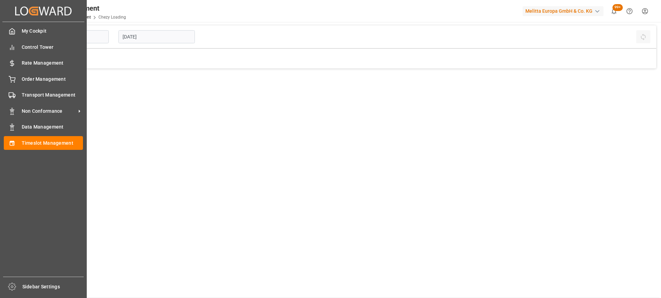
type input "Chezy Loading"
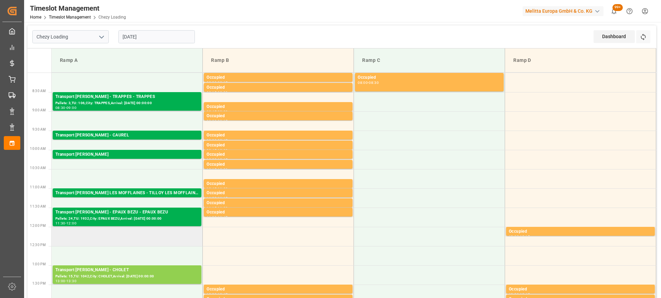
click at [169, 241] on td at bounding box center [127, 236] width 151 height 19
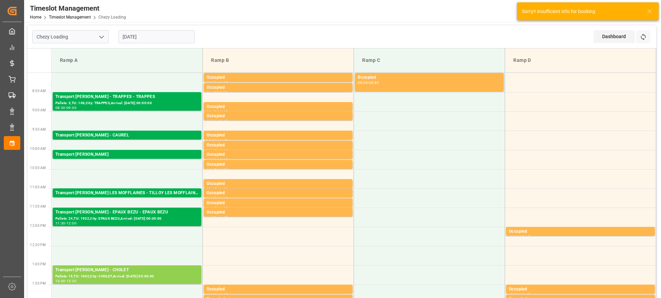
click at [155, 36] on input "[DATE]" at bounding box center [156, 36] width 76 height 13
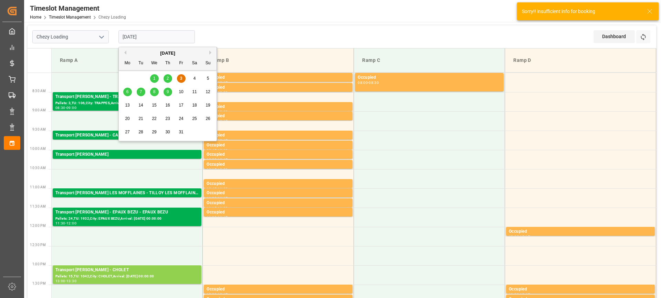
click at [129, 90] on div "6" at bounding box center [127, 92] width 9 height 8
type input "[DATE]"
